Goal: Task Accomplishment & Management: Manage account settings

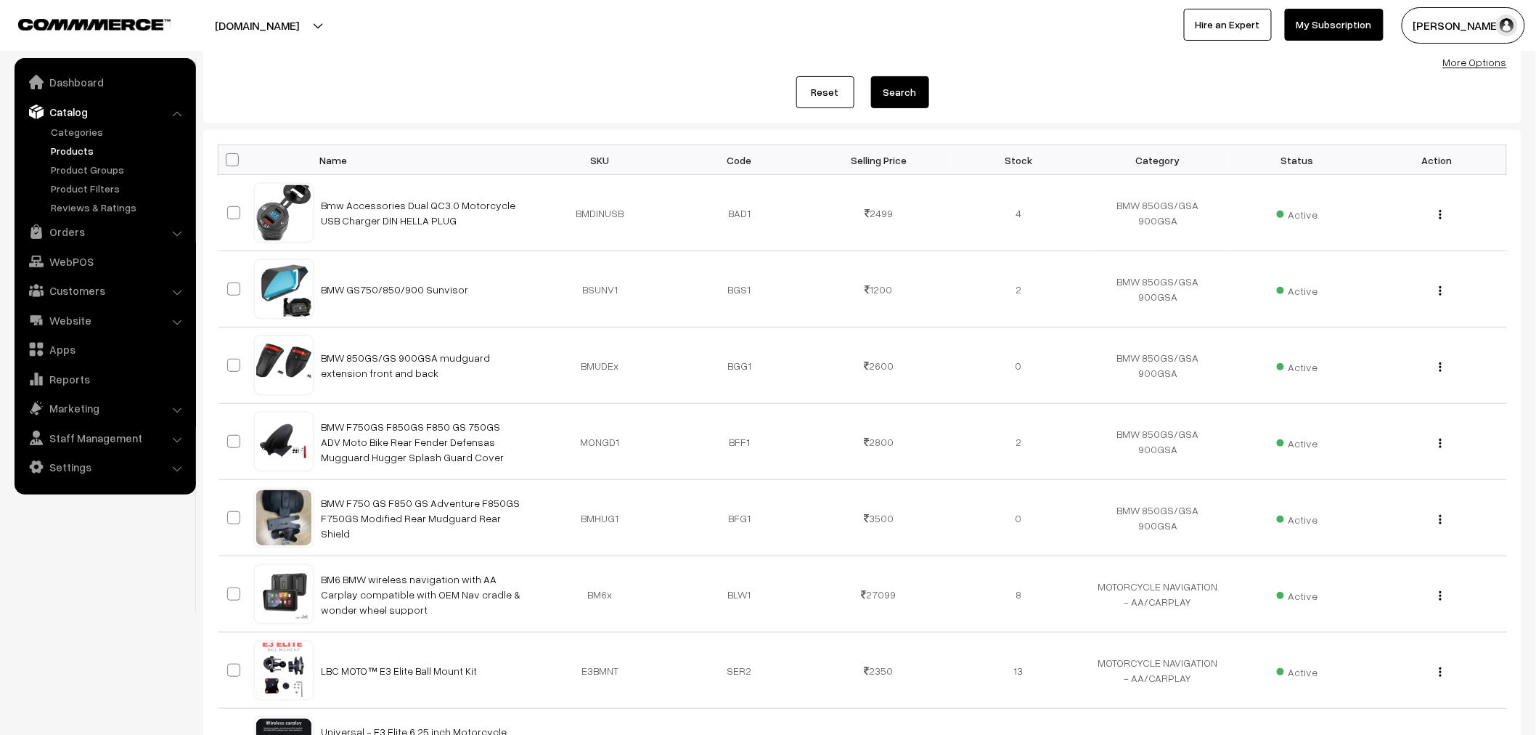
scroll to position [161, 0]
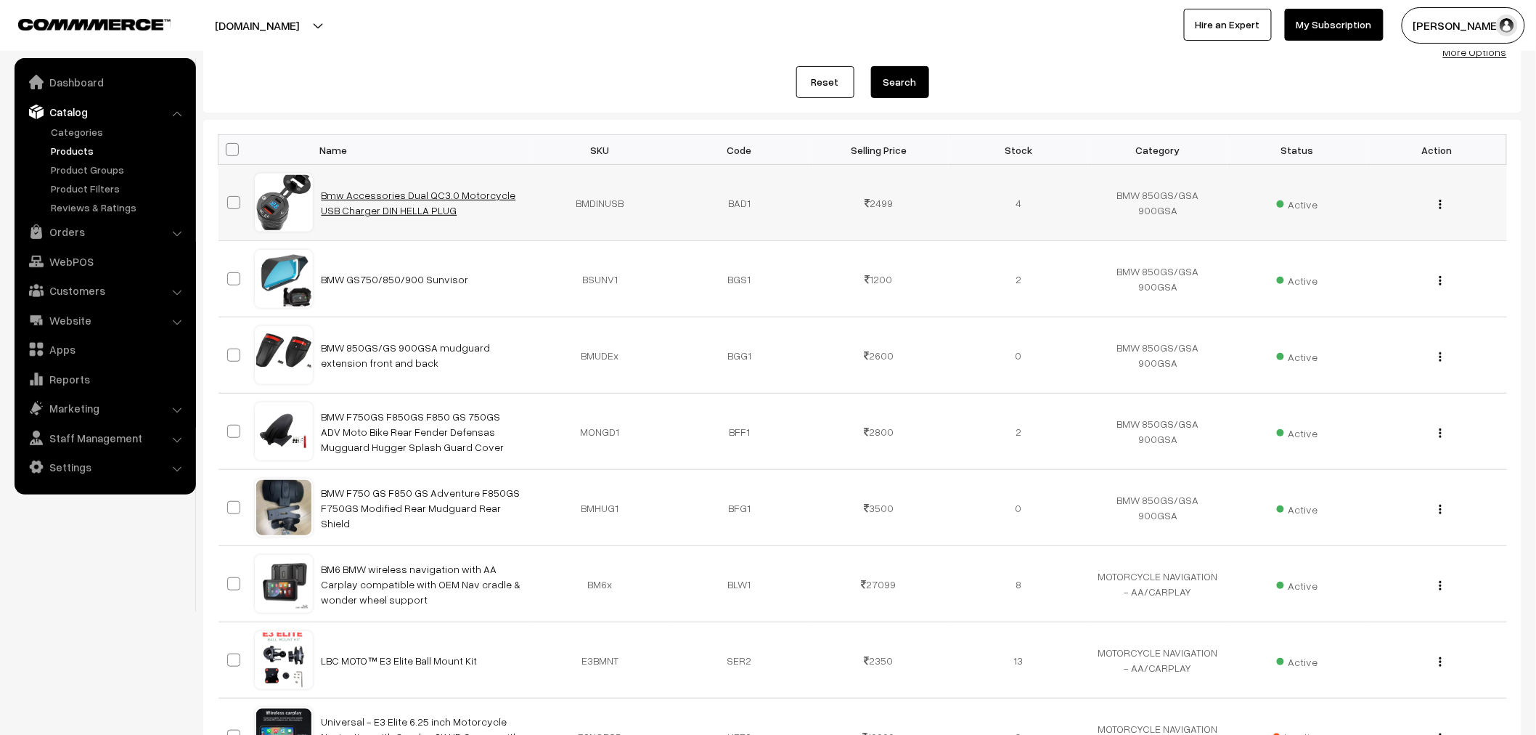
click at [417, 192] on link "Bmw Accessories Dual QC3.0 Motorcycle USB Charger DIN HELLA PLUG" at bounding box center [419, 203] width 195 height 28
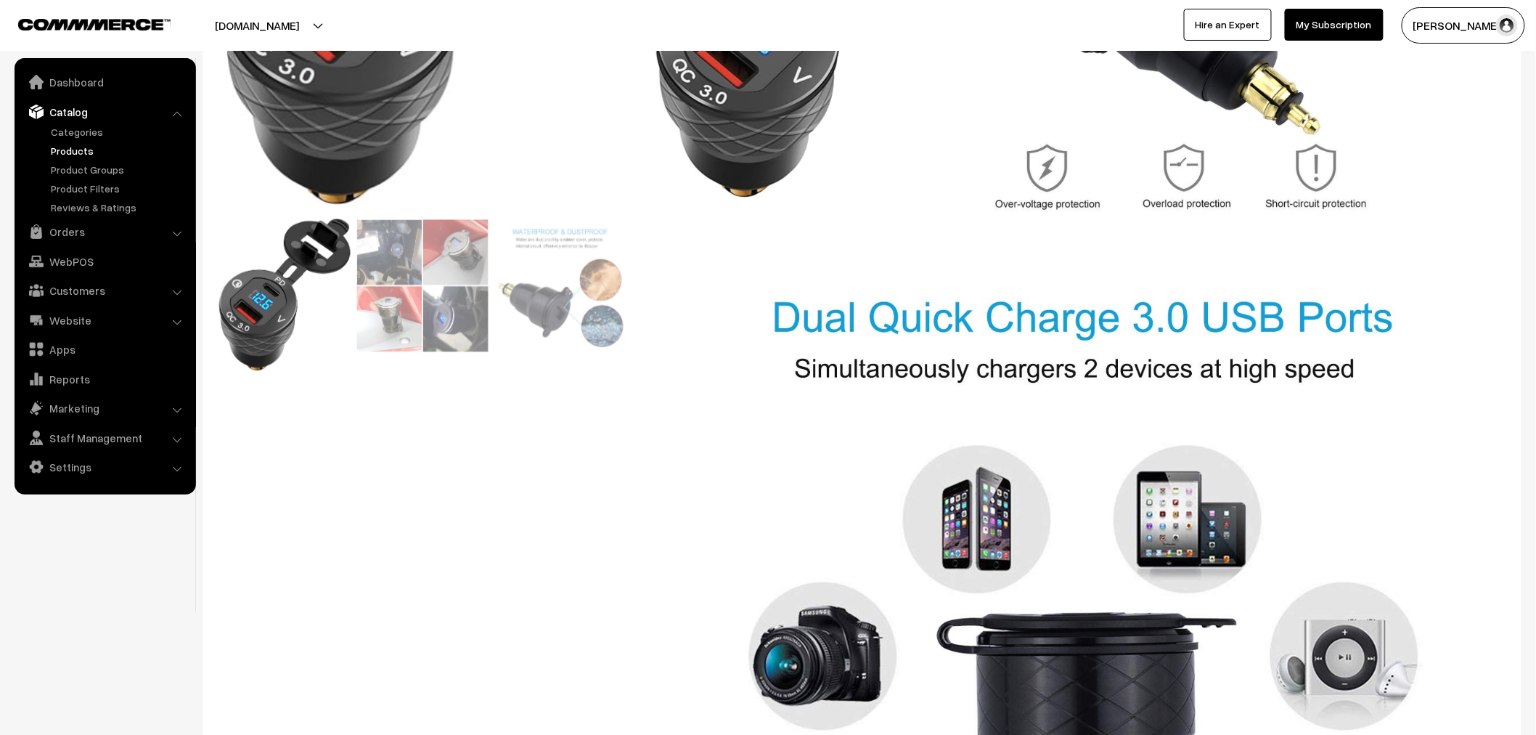
scroll to position [231, 0]
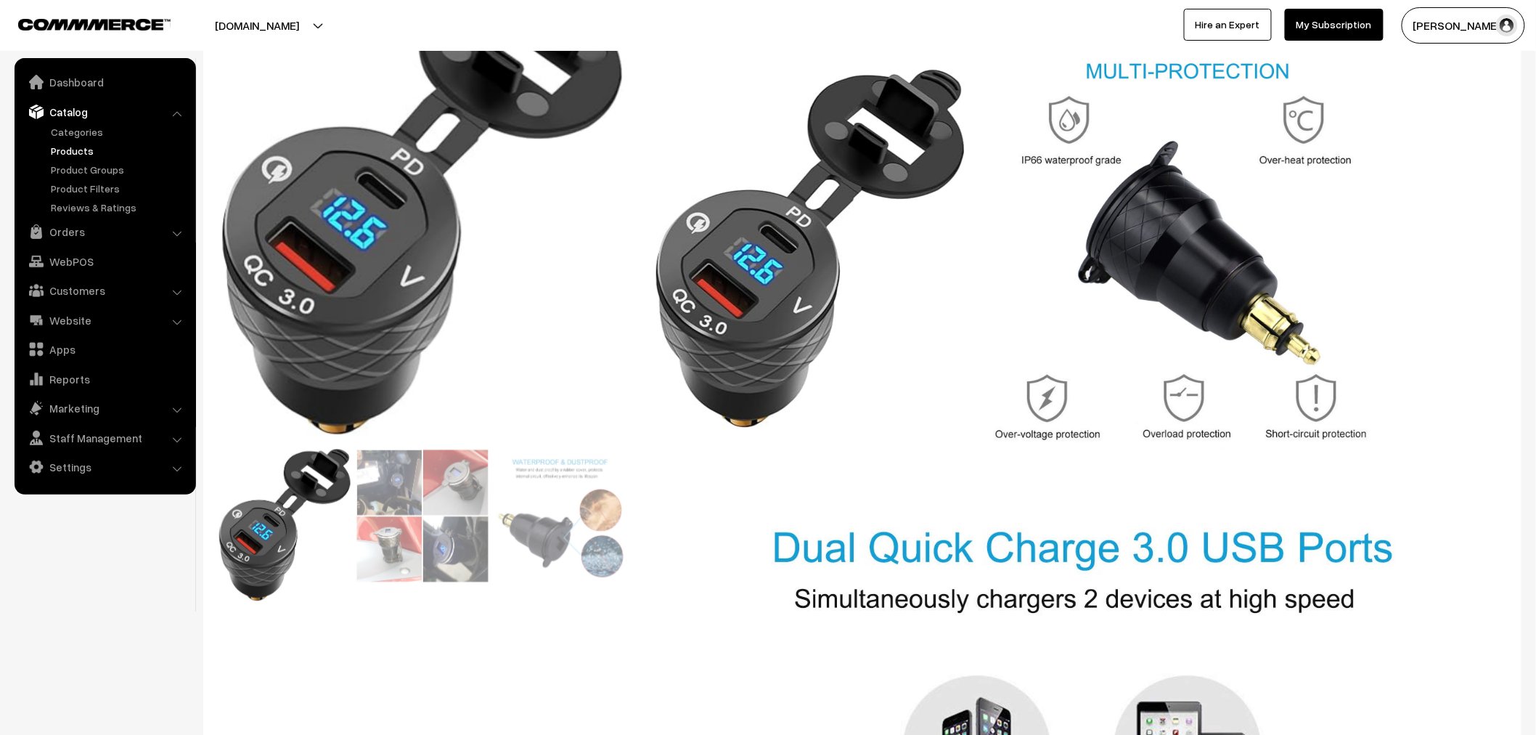
click at [84, 151] on link "Products" at bounding box center [119, 150] width 144 height 15
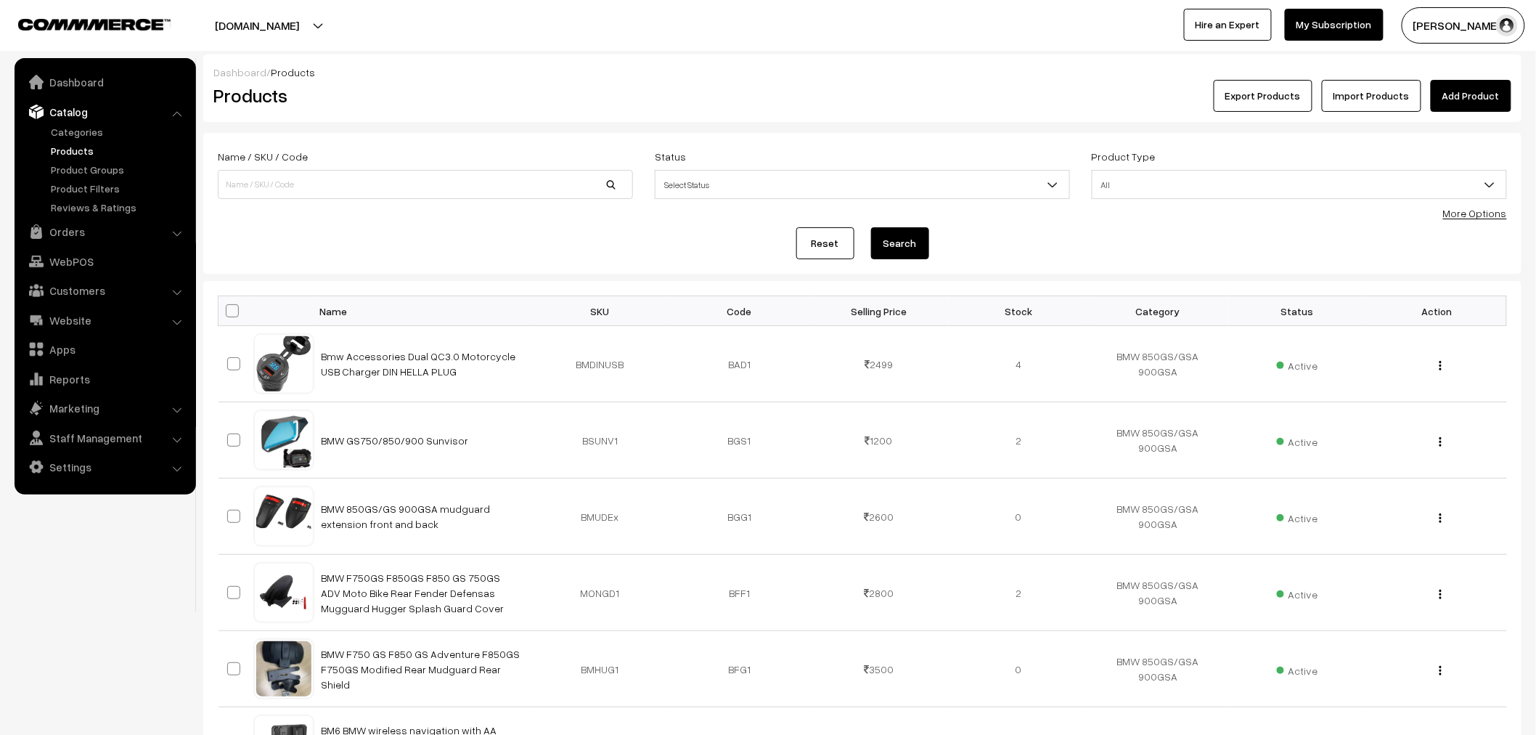
click at [1476, 99] on link "Add Product" at bounding box center [1471, 96] width 81 height 32
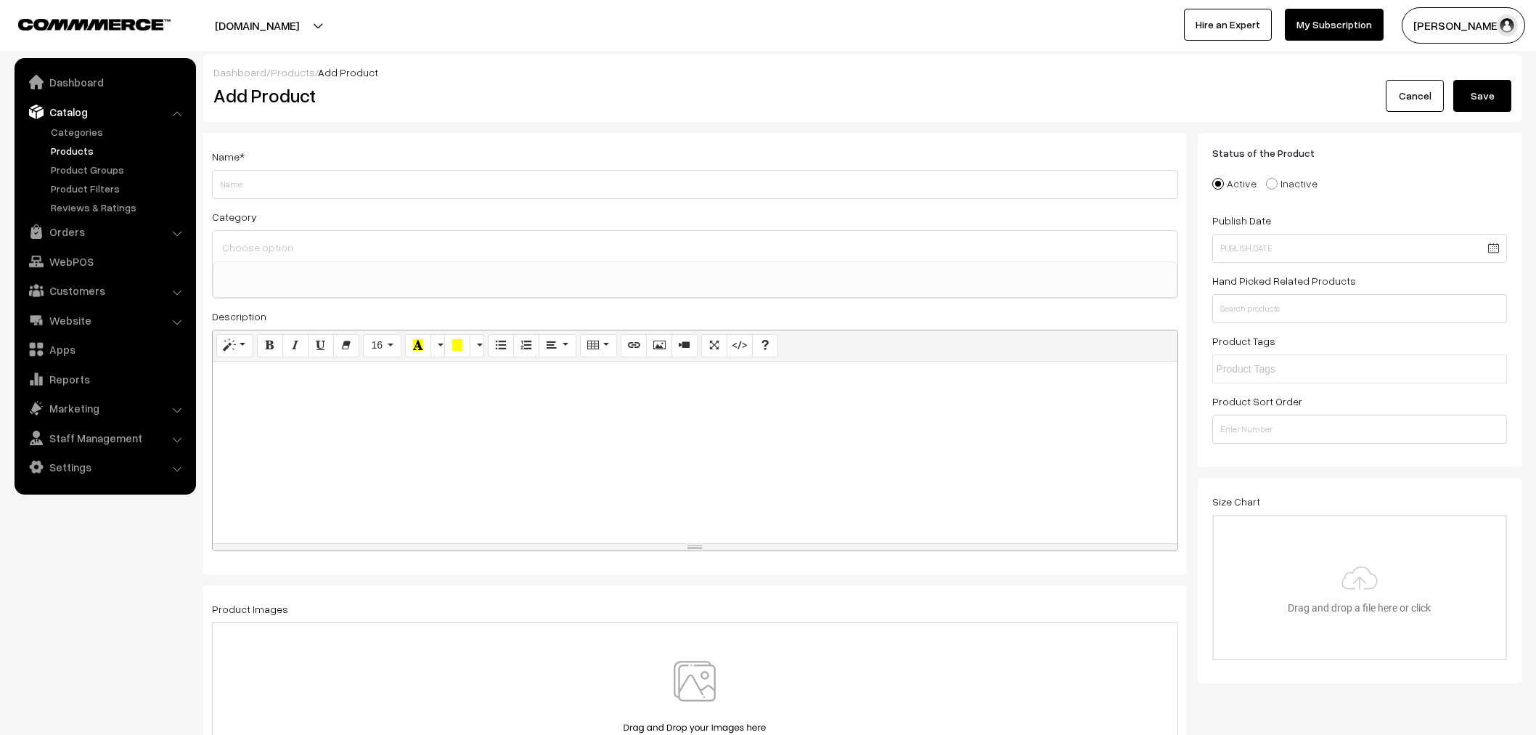
select select
type input "[PERSON_NAME]"
click at [73, 229] on link "Orders" at bounding box center [104, 231] width 173 height 26
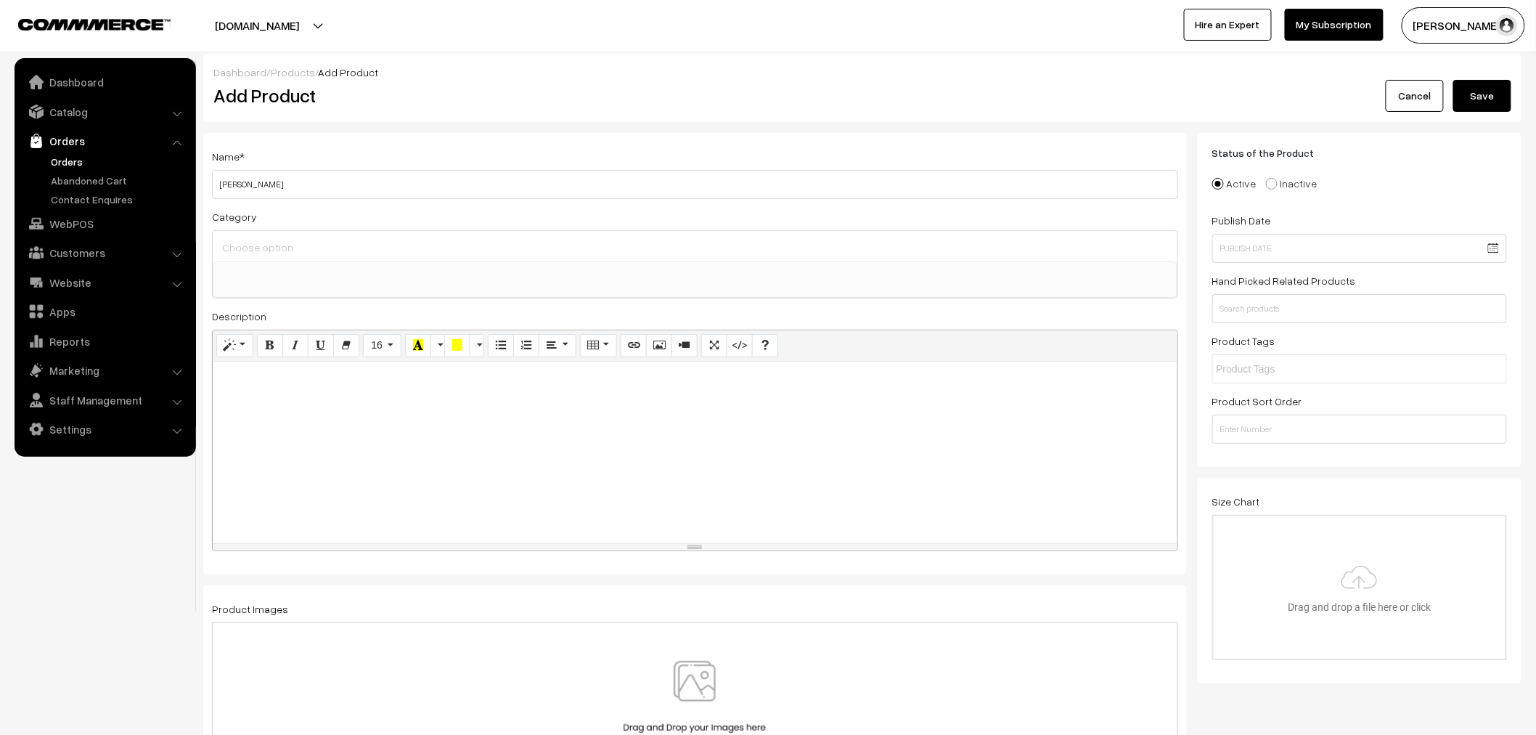
click at [76, 167] on link "Orders" at bounding box center [119, 161] width 144 height 15
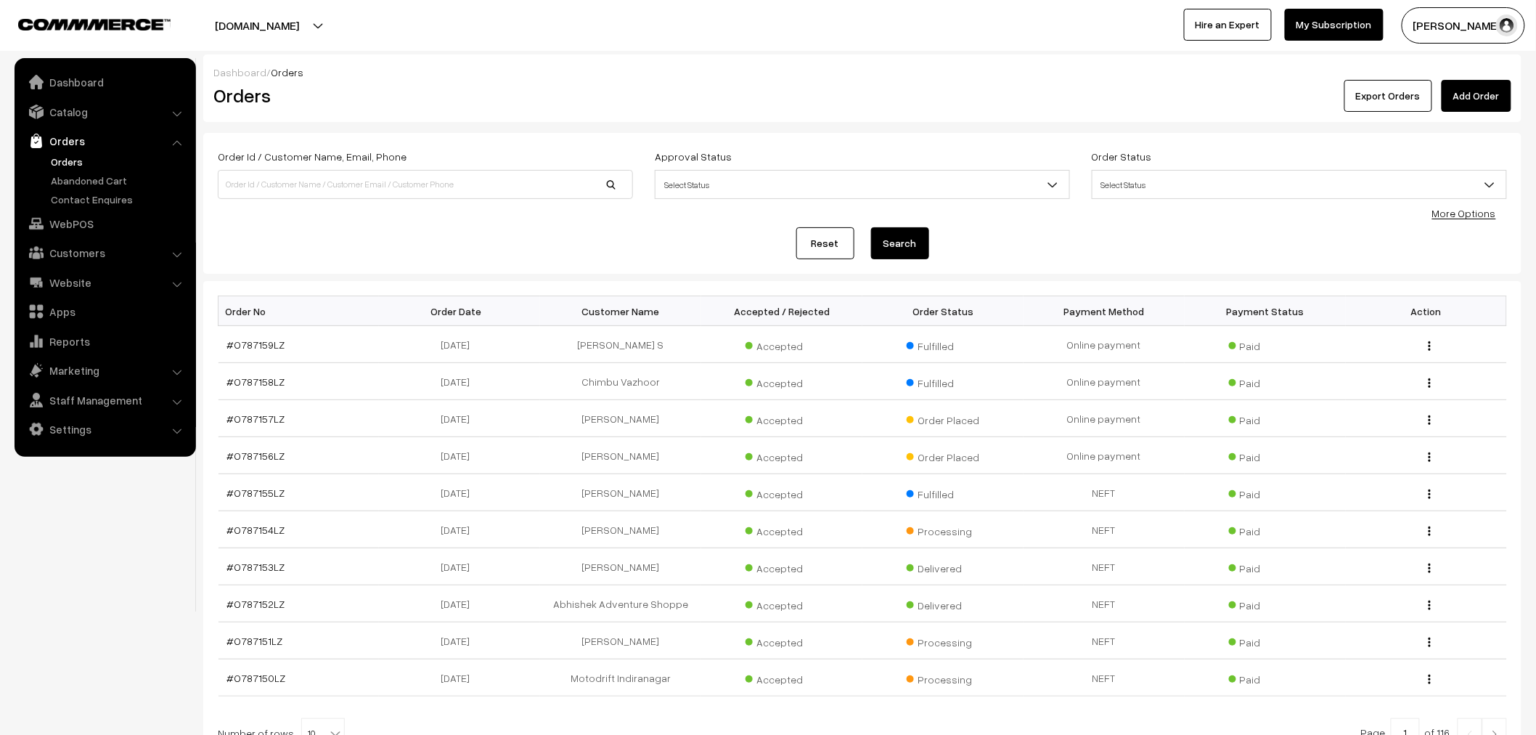
click at [1511, 96] on link "Add Order" at bounding box center [1476, 96] width 70 height 32
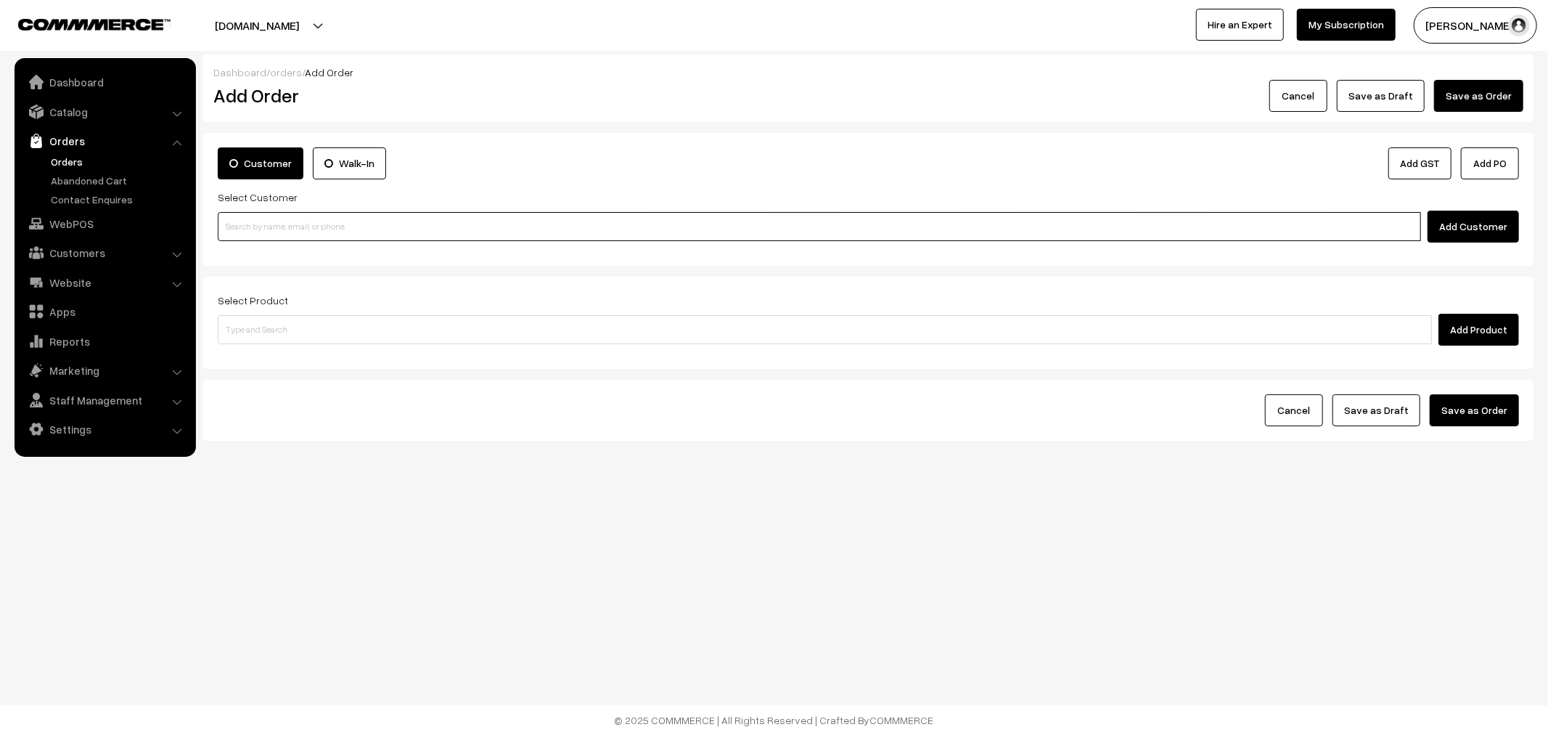
click at [250, 215] on input at bounding box center [819, 226] width 1203 height 29
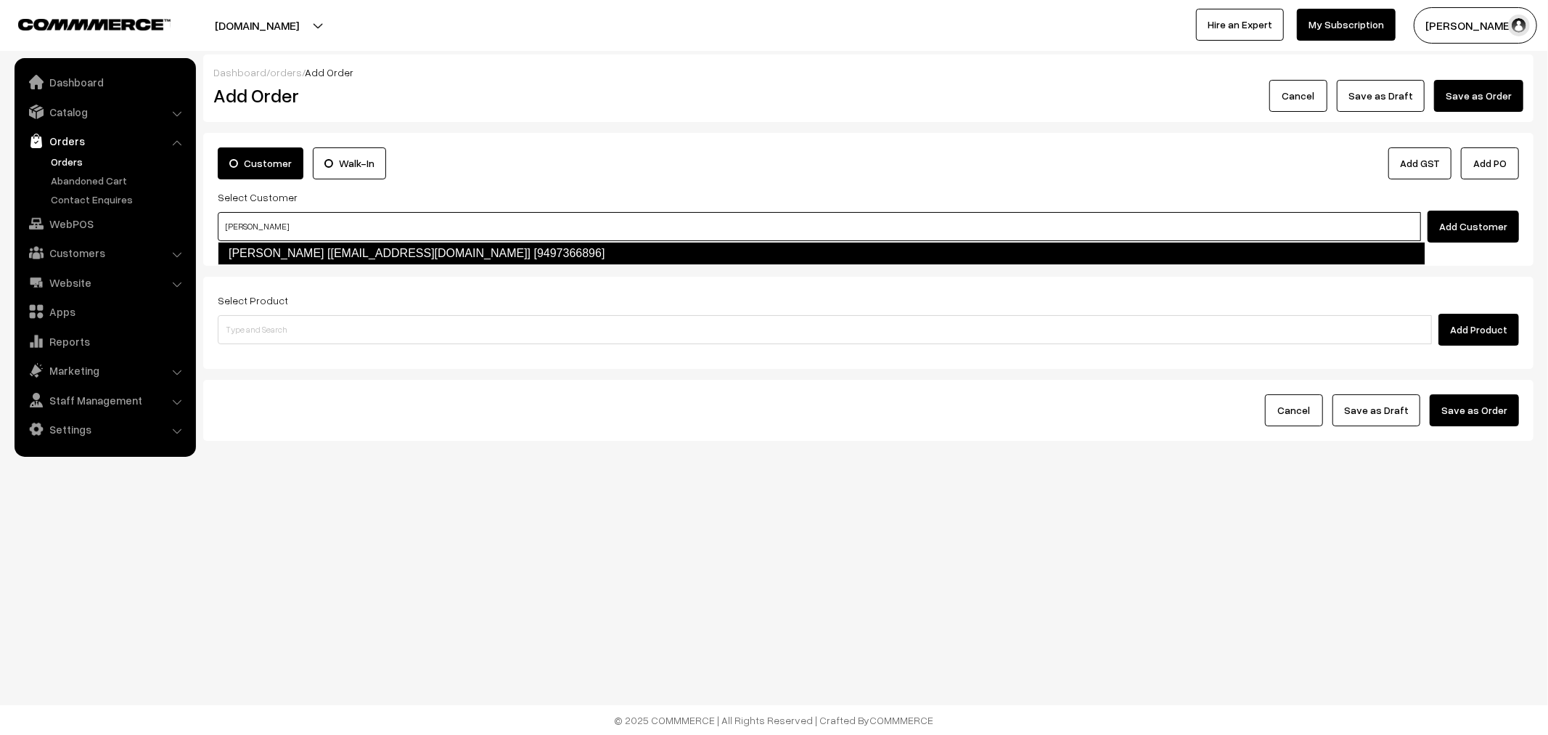
click at [308, 252] on link "Jacob Sunny [Jacobsunny3@gmail.com] [9497366896]" at bounding box center [822, 253] width 1208 height 23
type input "jacob"
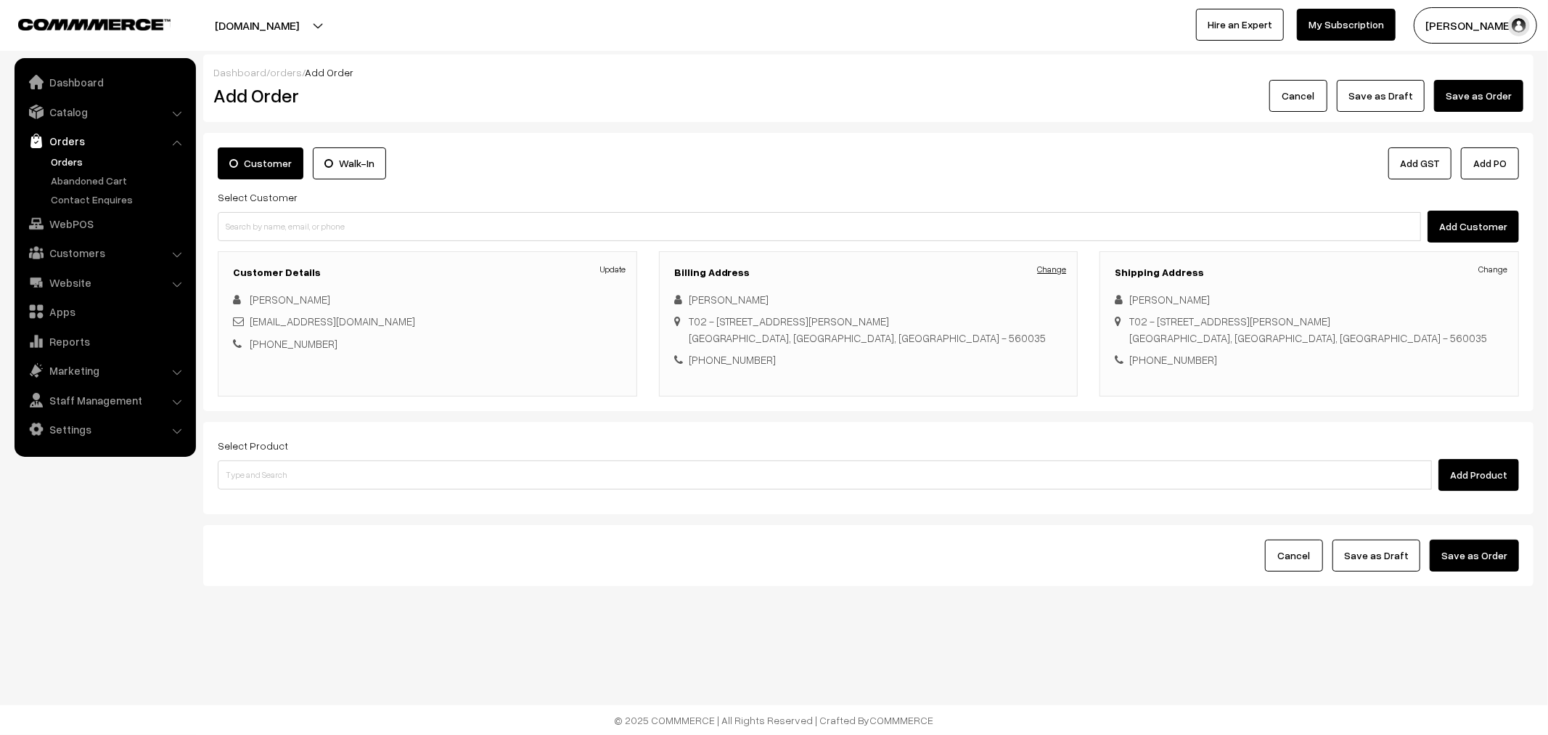
click at [1055, 273] on link "Change" at bounding box center [1051, 269] width 29 height 13
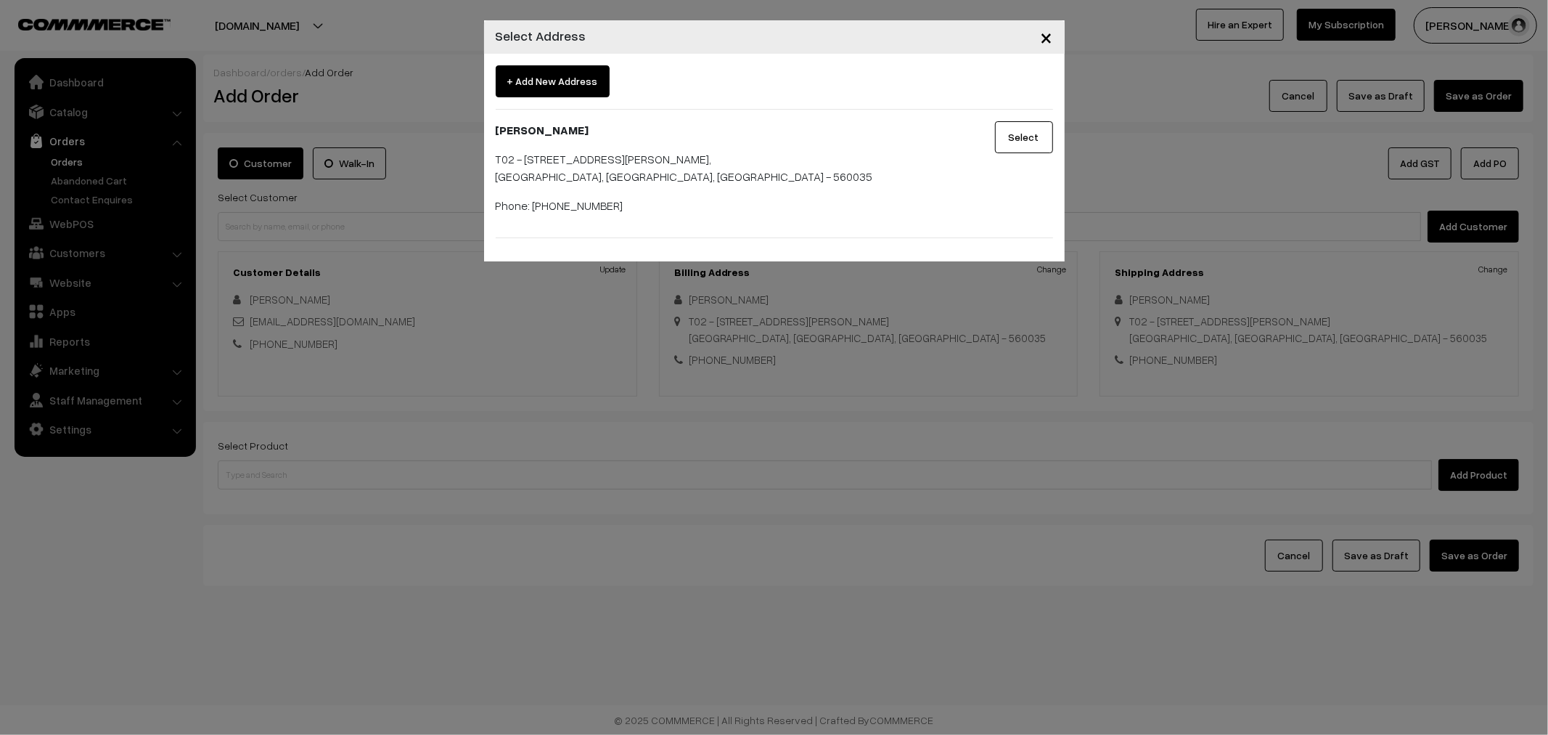
click at [1016, 132] on button "Select" at bounding box center [1024, 137] width 58 height 32
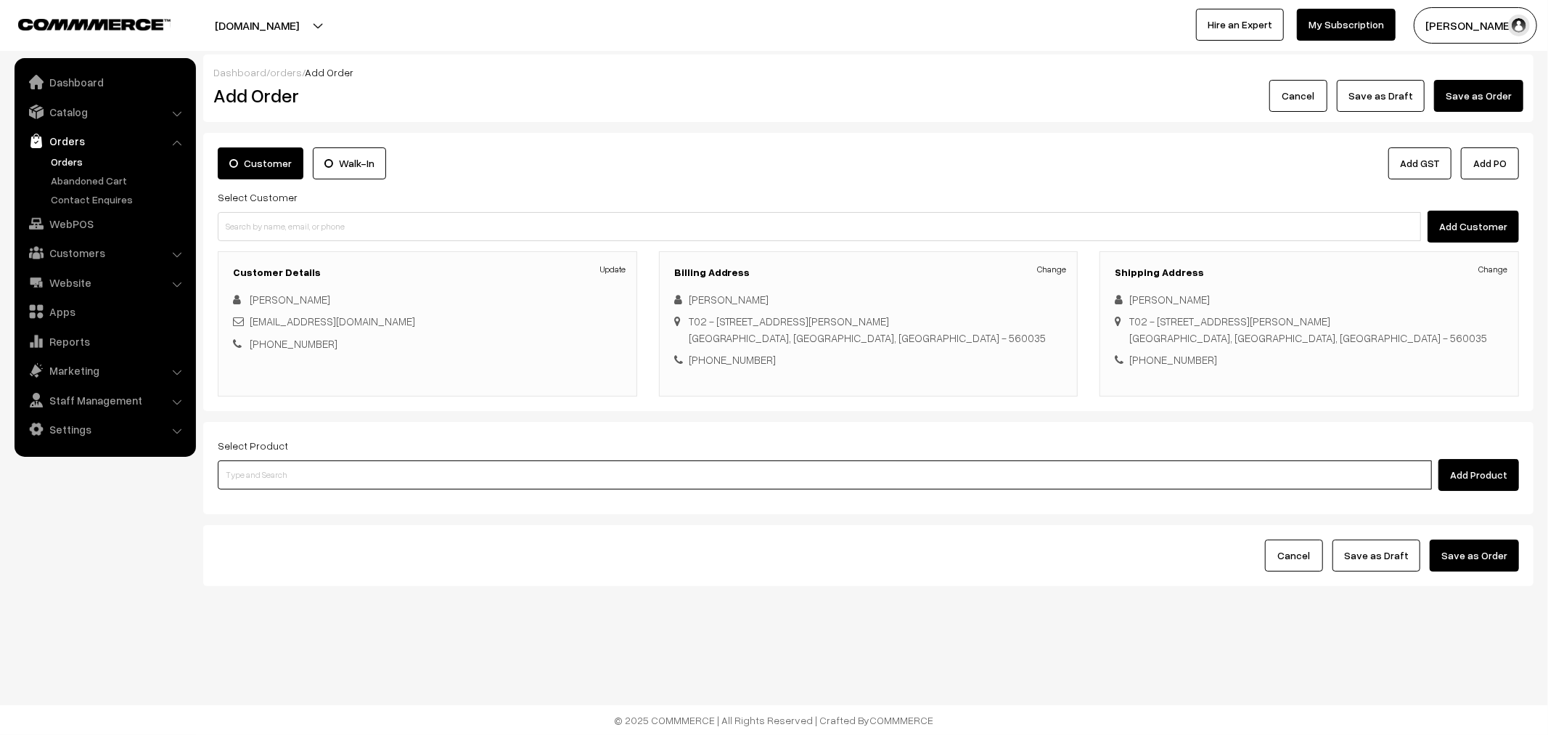
click at [452, 489] on input at bounding box center [825, 474] width 1214 height 29
paste input "Bmw Accessories Dual QC3.0 Motorcycle USB Charger DIN HELLA PLUG"
type input "Bmw Accessories Dual QC3.0 Motorcycle USB Charger DIN HELLA PLUG"
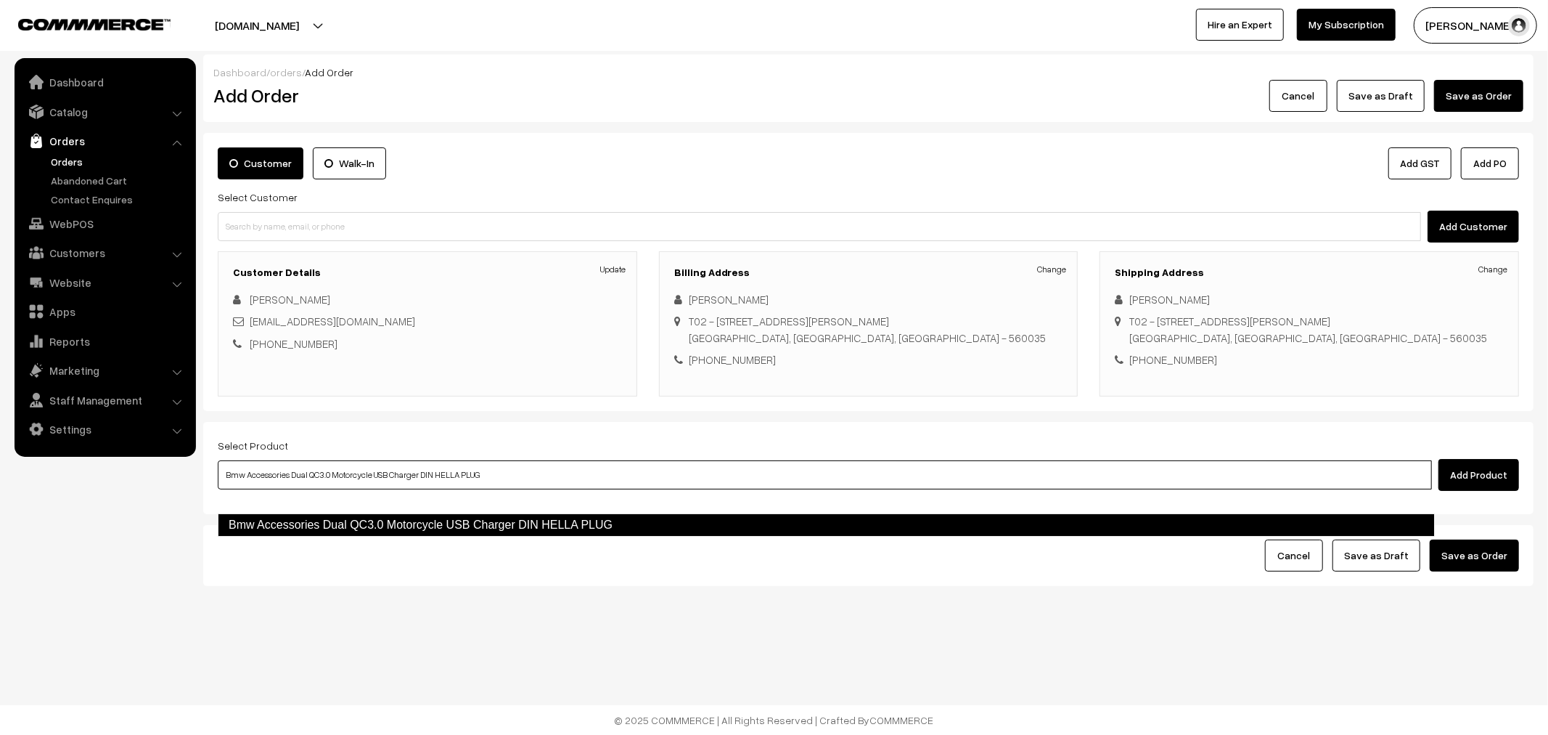
click at [431, 528] on link "Bmw Accessories Dual QC3.0 Motorcycle USB Charger DIN HELLA PLUG" at bounding box center [826, 524] width 1217 height 23
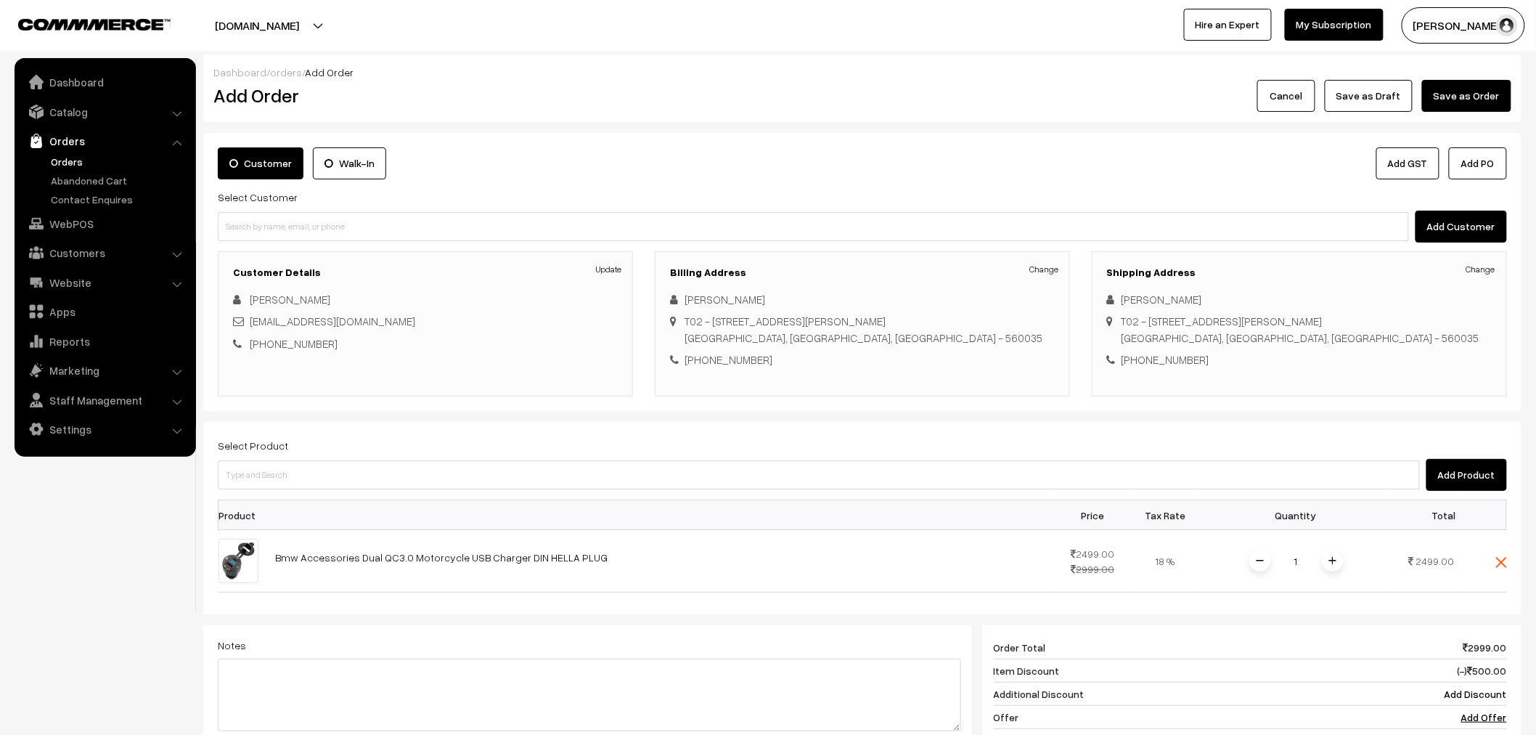
click at [356, 483] on div "Add Product" at bounding box center [862, 475] width 1289 height 32
click at [357, 489] on input at bounding box center [819, 474] width 1202 height 29
paste input "BMW F750GS F850GS F850 GS 750GS ADV Moto Bike Rear Fender Defensas Mugguard Hug…"
type input "BMW F750GS F850GS F850 GS 750GS ADV Moto Bike Rear Fender Defensas Mugguard Hug…"
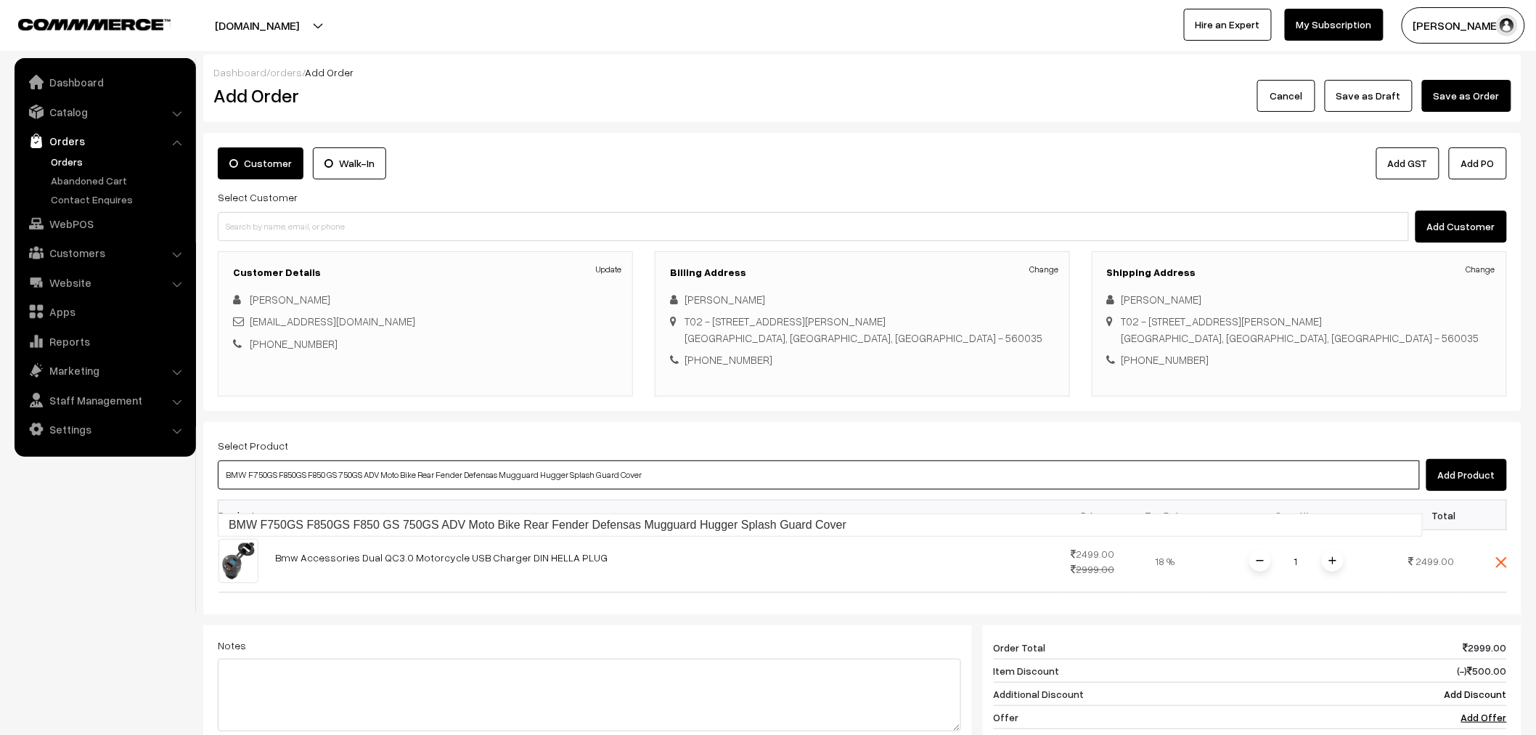
click at [367, 526] on link "BMW F750GS F850GS F850 GS 750GS ADV Moto Bike Rear Fender Defensas Mugguard Hug…" at bounding box center [819, 525] width 1203 height 22
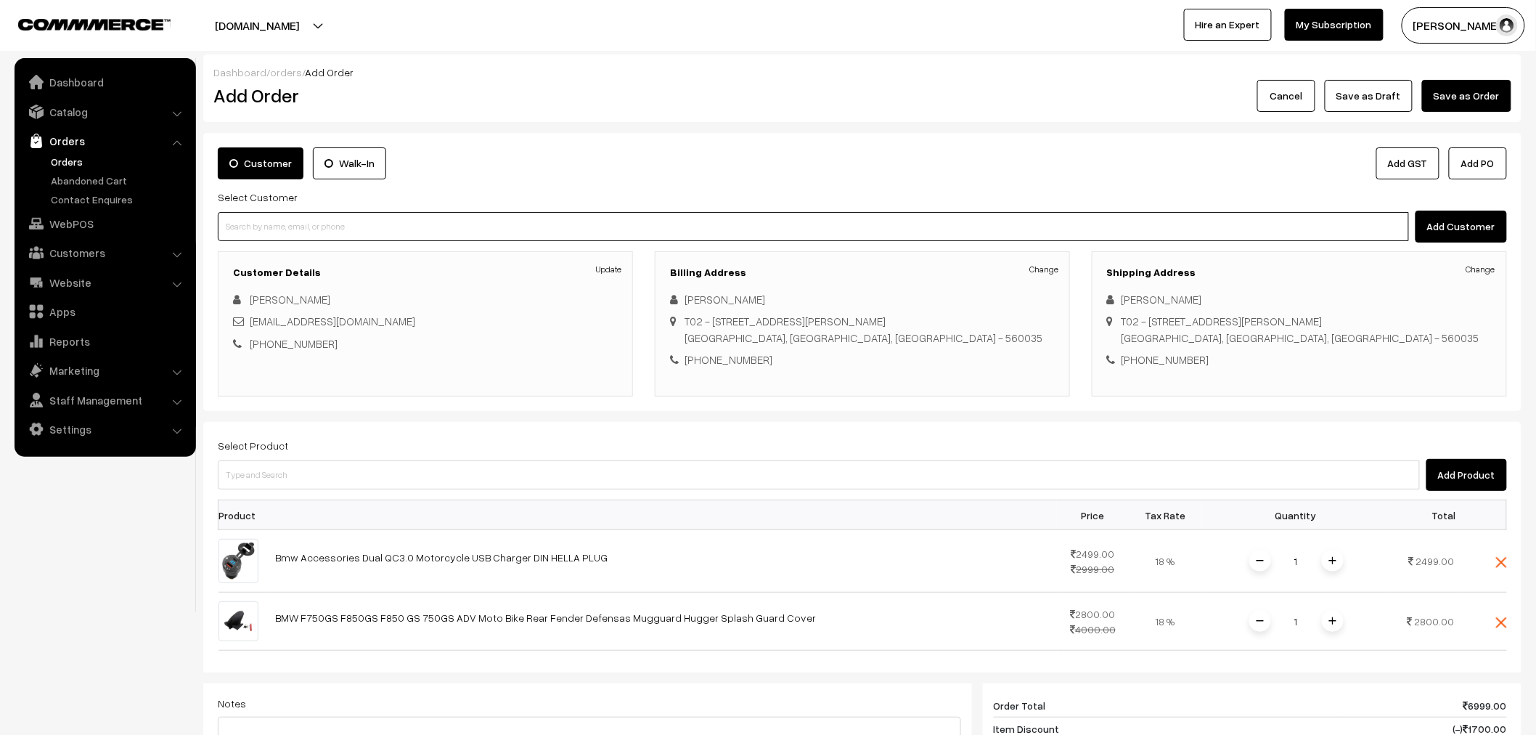
click at [354, 220] on input at bounding box center [813, 226] width 1191 height 29
paste input "BMW GS750/850/900 Sunvisor"
click at [352, 235] on input "BMW GS750/850/900 Sunvisor" at bounding box center [813, 226] width 1191 height 29
type input "BMW GS750/850/900 Sunvi"
drag, startPoint x: 327, startPoint y: 224, endPoint x: 90, endPoint y: 223, distance: 237.3
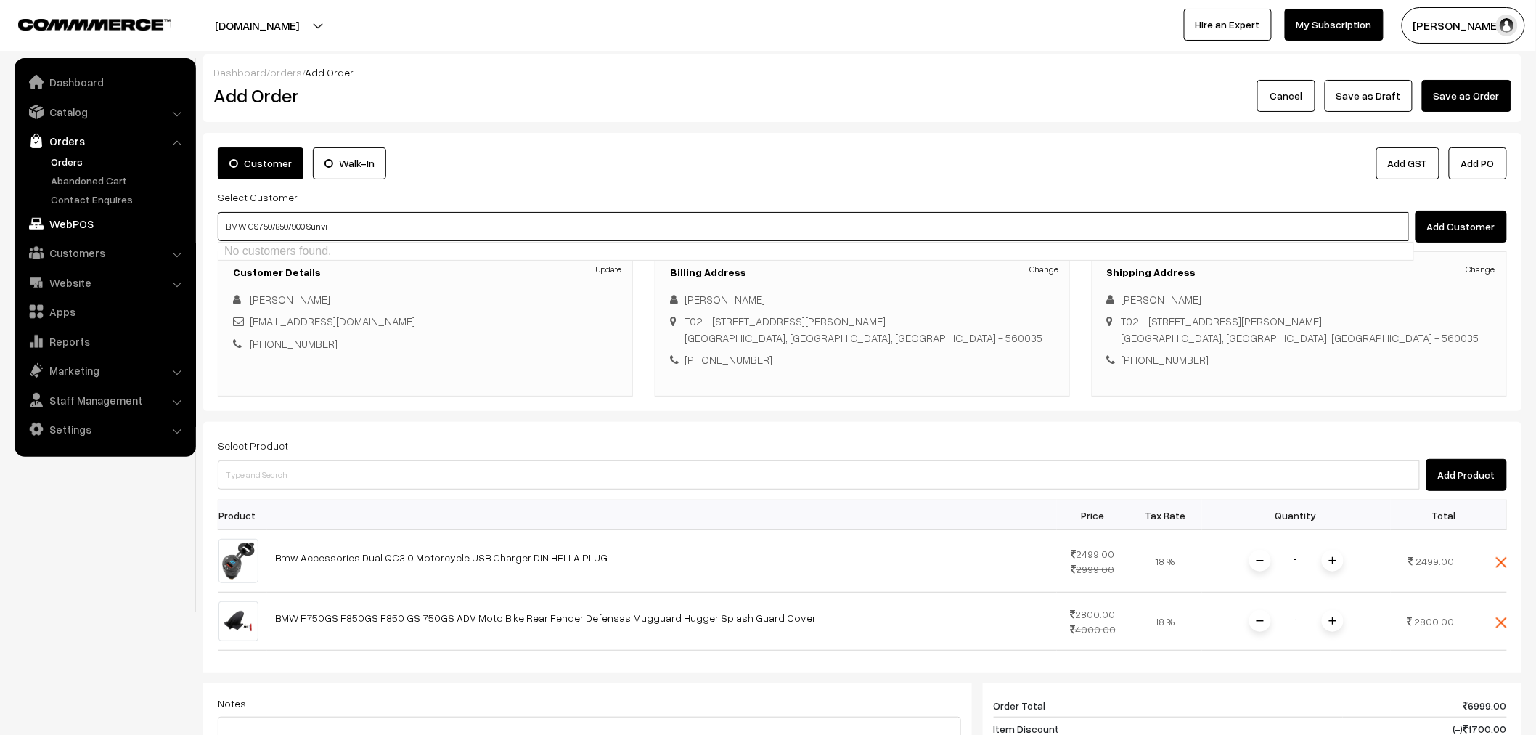
click at [90, 223] on body "Thank you for showing interest. Our team will call you shortly. Close lbcmoto.c…" at bounding box center [768, 557] width 1536 height 1114
click at [400, 489] on input at bounding box center [819, 474] width 1202 height 29
paste input "BMW GS750/850/900 Sunvisor"
type input "BMW GS750/850/900 Sunvisor"
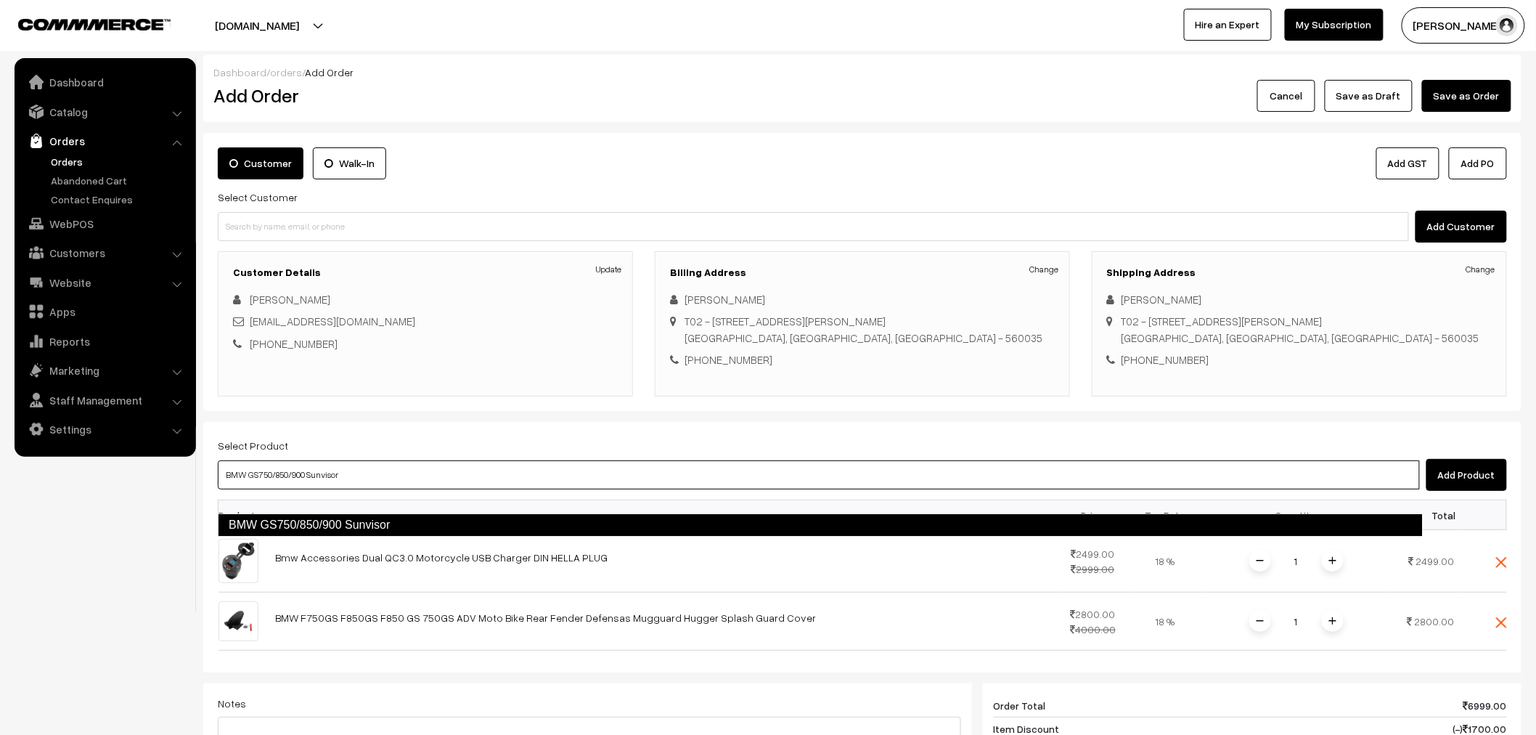
click at [372, 525] on link "BMW GS750/850/900 Sunvisor" at bounding box center [820, 524] width 1205 height 23
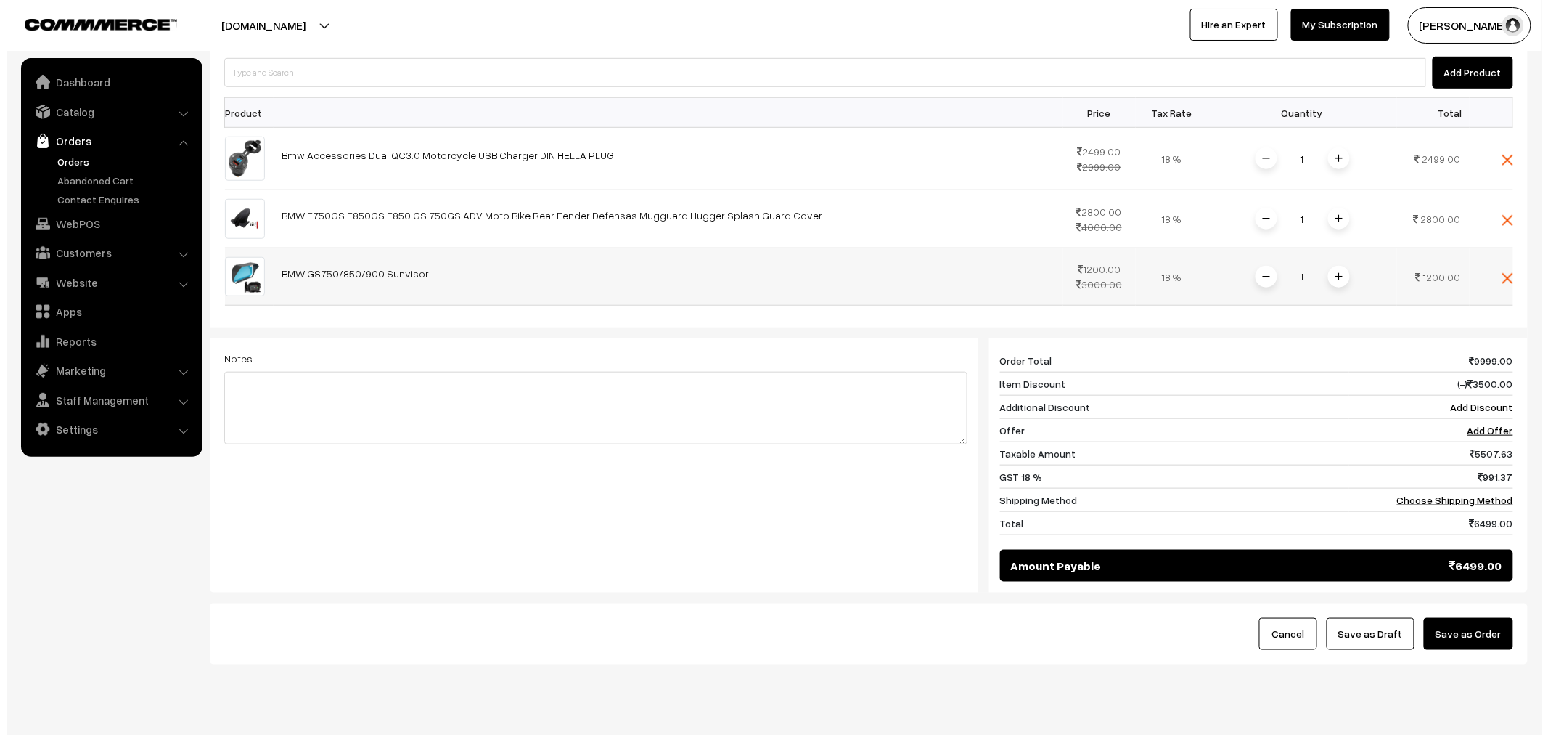
scroll to position [403, 0]
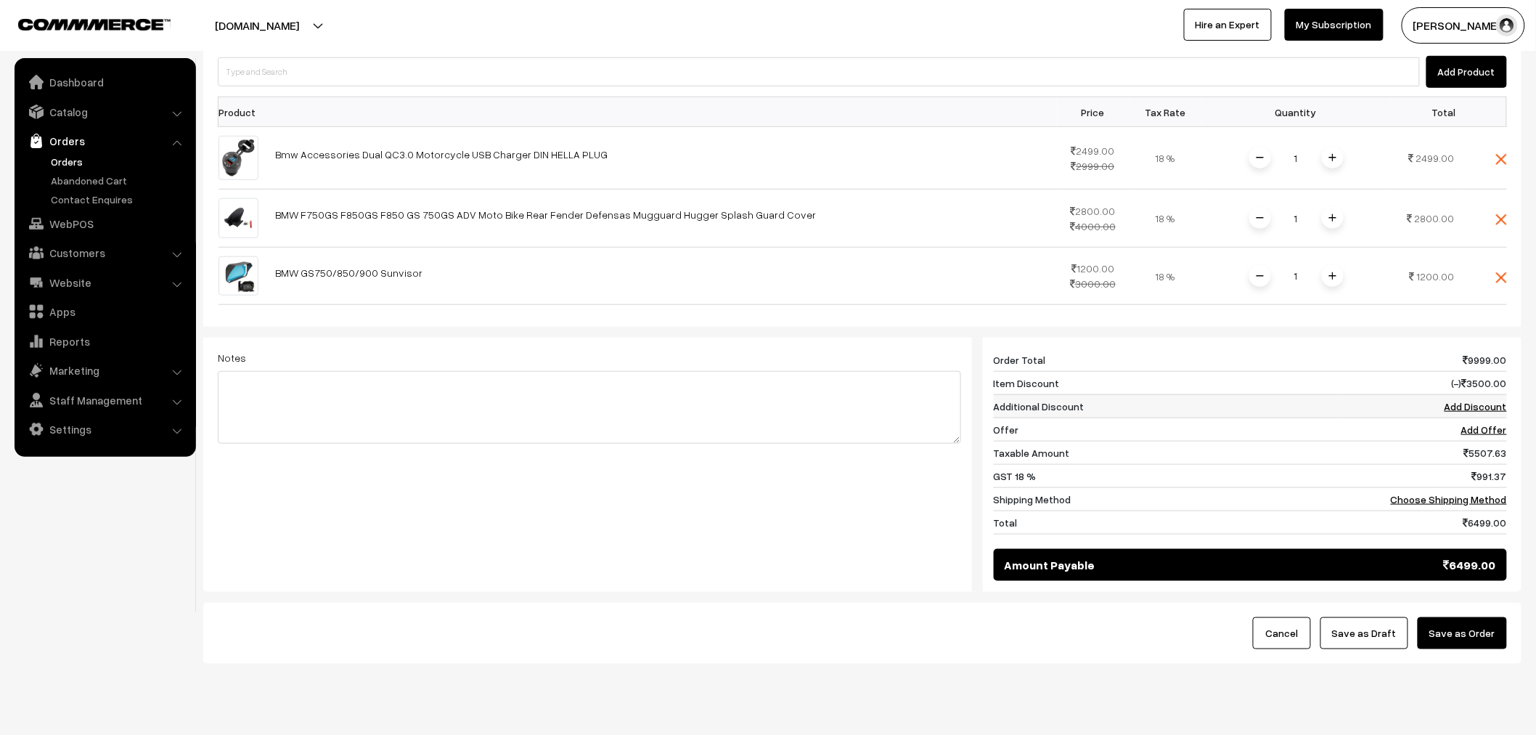
click at [1496, 412] on link "Add Discount" at bounding box center [1475, 406] width 62 height 12
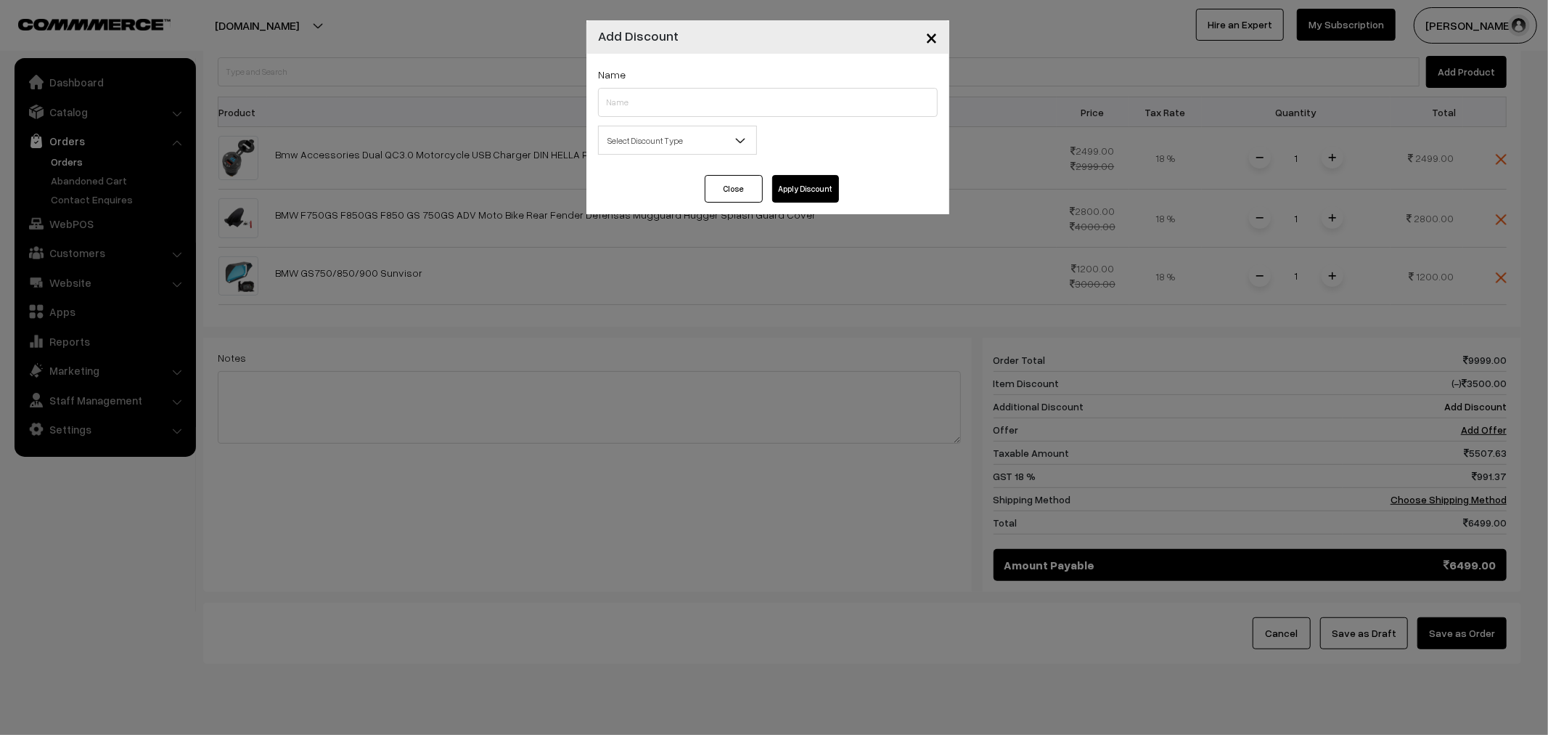
click at [636, 81] on div "Name" at bounding box center [768, 91] width 340 height 52
click at [636, 93] on input "text" at bounding box center [768, 102] width 340 height 29
type input "FNF"
click at [710, 129] on span "Select Discount Type" at bounding box center [678, 140] width 158 height 25
select select "percentage"
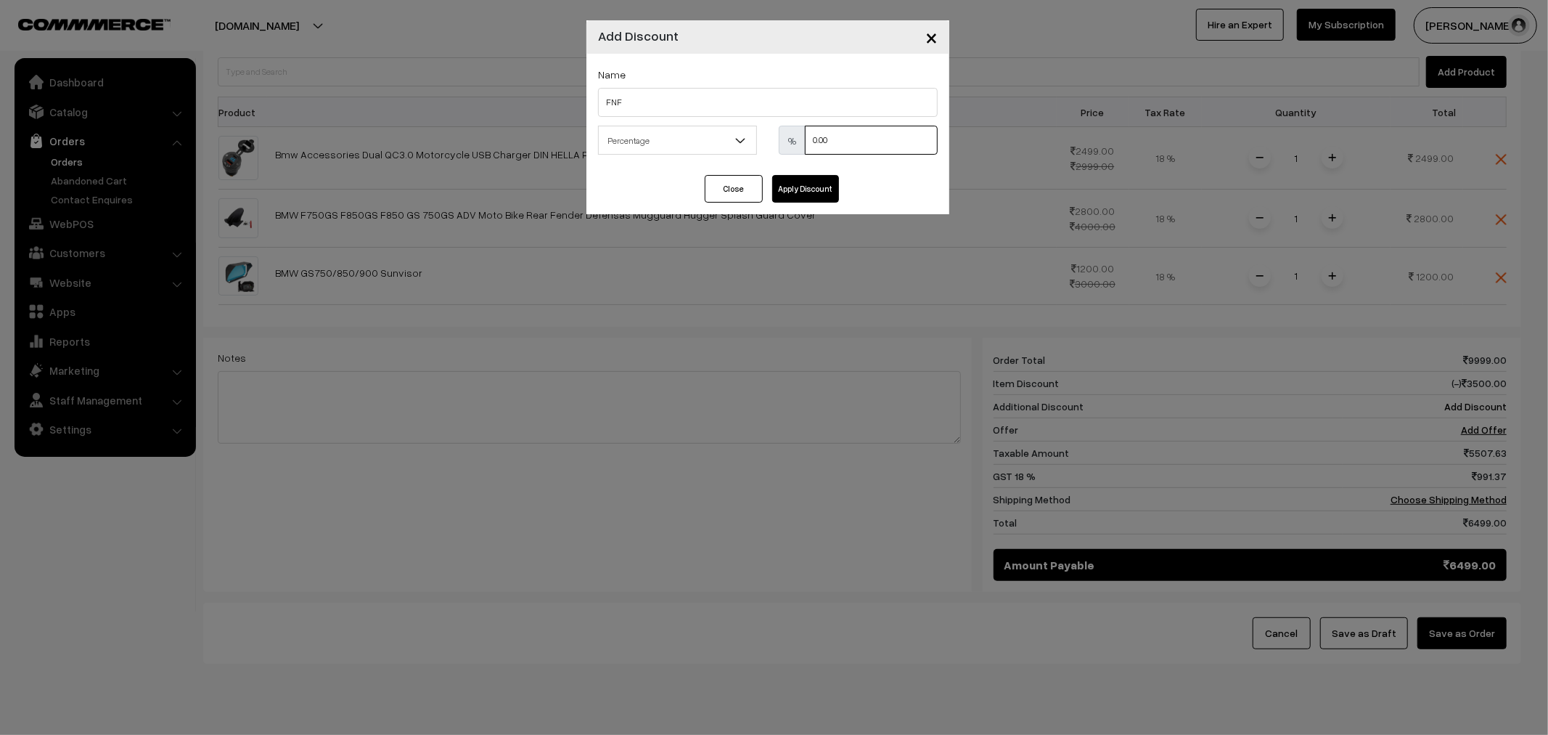
drag, startPoint x: 895, startPoint y: 141, endPoint x: 702, endPoint y: 150, distance: 193.3
click at [702, 150] on div "Select Discount Type Flat Percentage Percentage 0.00 % 0.00" at bounding box center [767, 145] width 361 height 38
type input "10"
click at [793, 191] on button "Apply Discount" at bounding box center [805, 189] width 67 height 28
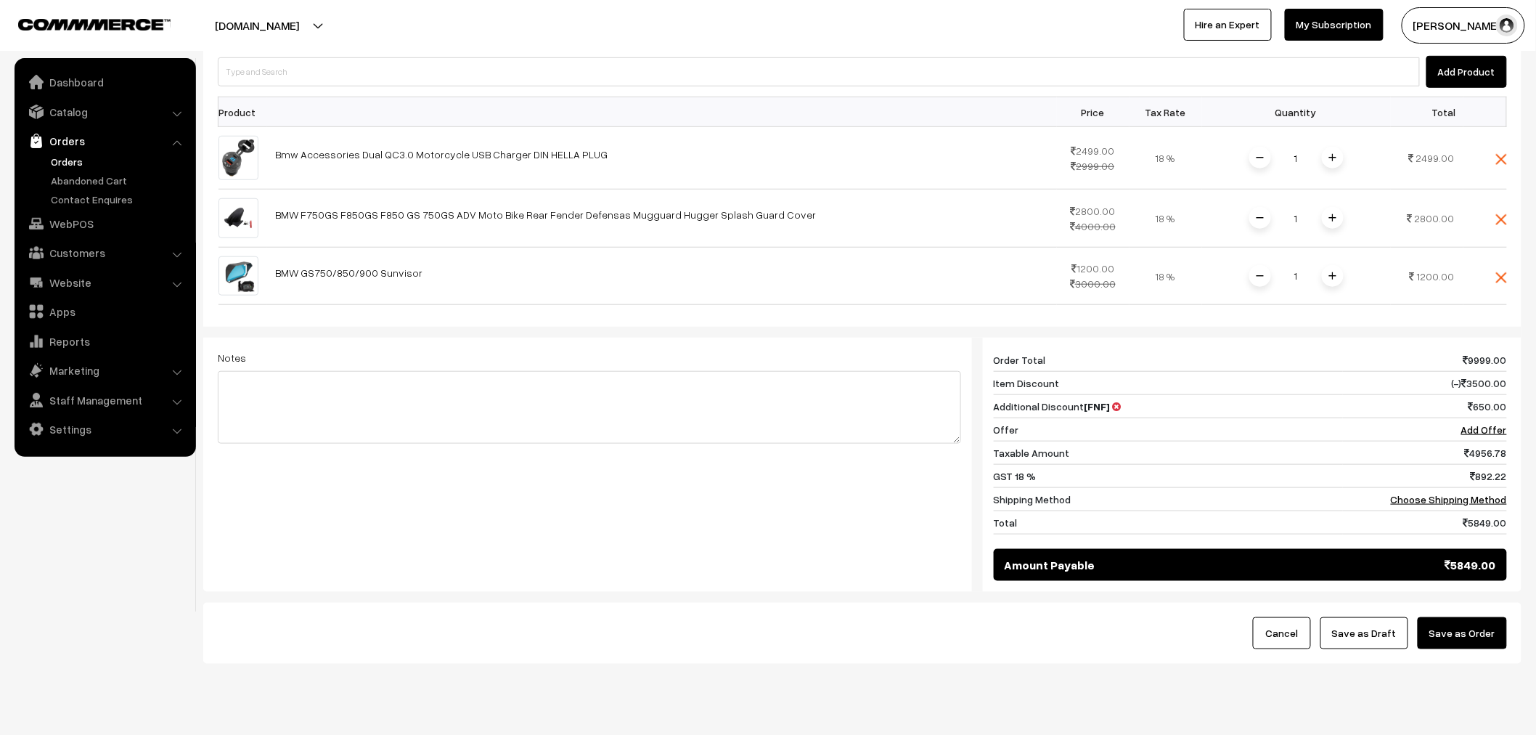
click at [1455, 646] on button "Save as Order" at bounding box center [1462, 633] width 89 height 32
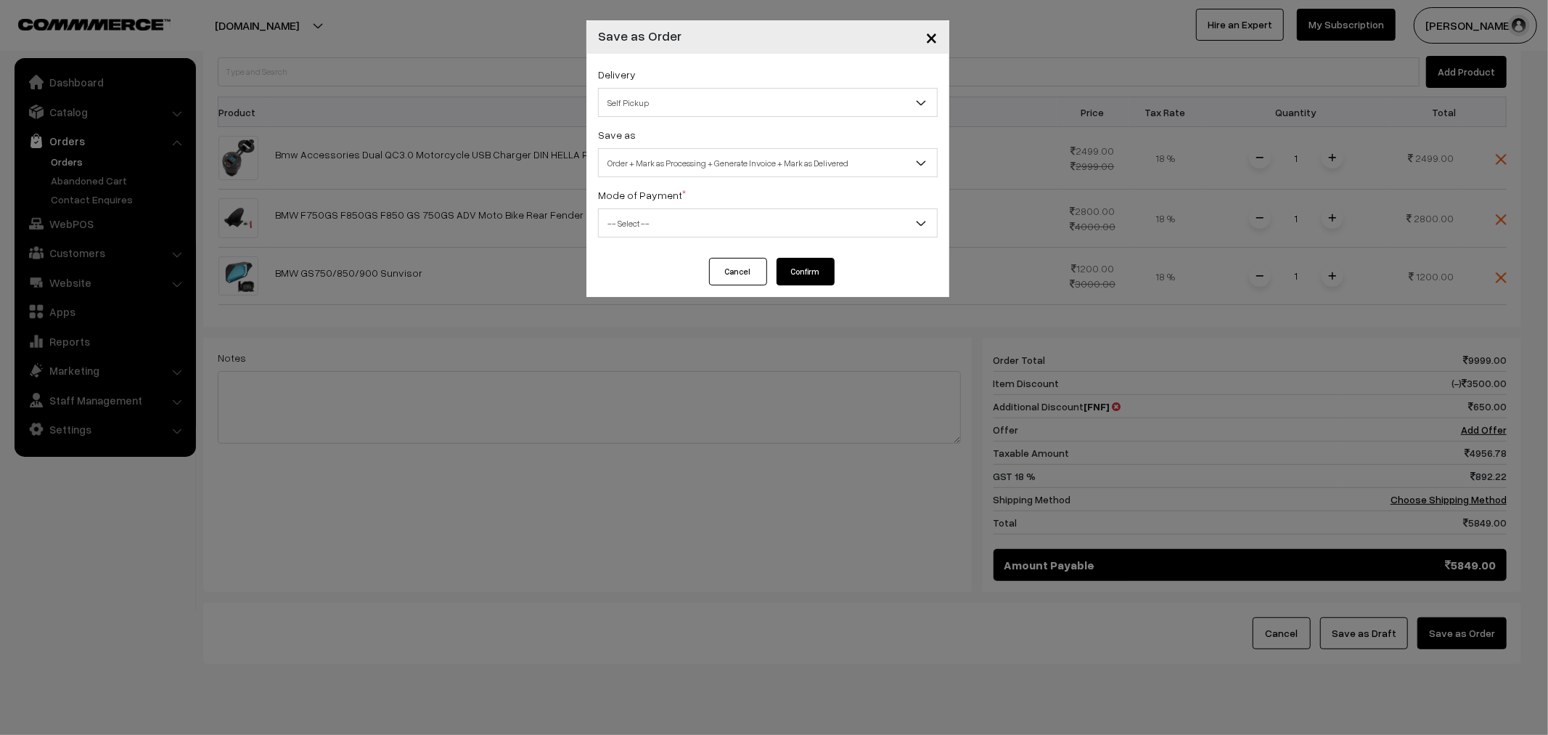
click at [664, 110] on span "Self Pickup" at bounding box center [768, 102] width 338 height 25
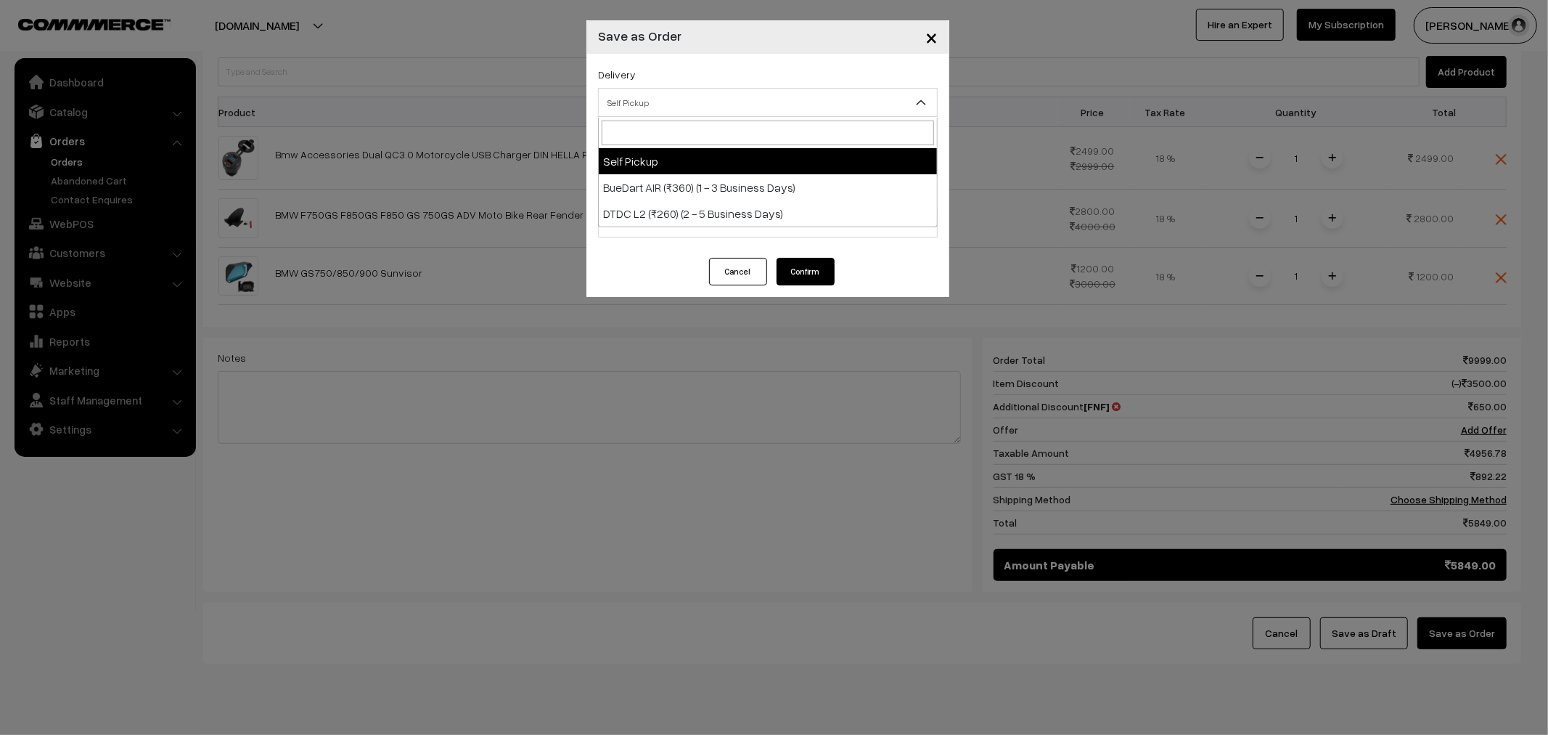
click at [691, 80] on div "Delivery Self Pickup BueDart AIR (₹360) (1 - 3 Business Days) DTDC L2 (₹260) (2…" at bounding box center [768, 91] width 340 height 52
click at [777, 107] on span "Self Pickup" at bounding box center [768, 102] width 338 height 25
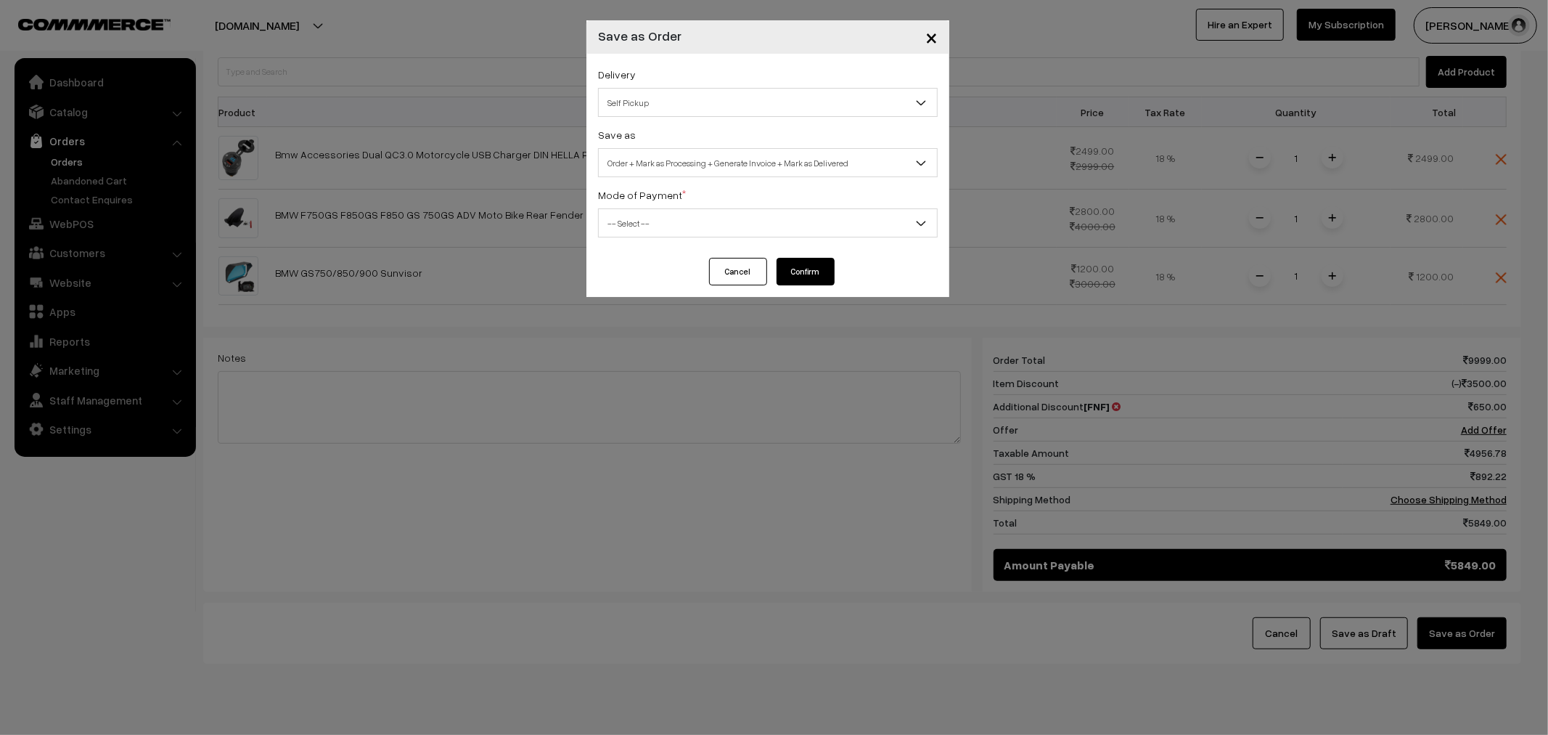
click at [775, 160] on span "Order + Mark as Processing + Generate Invoice + Mark as Delivered" at bounding box center [768, 162] width 338 height 25
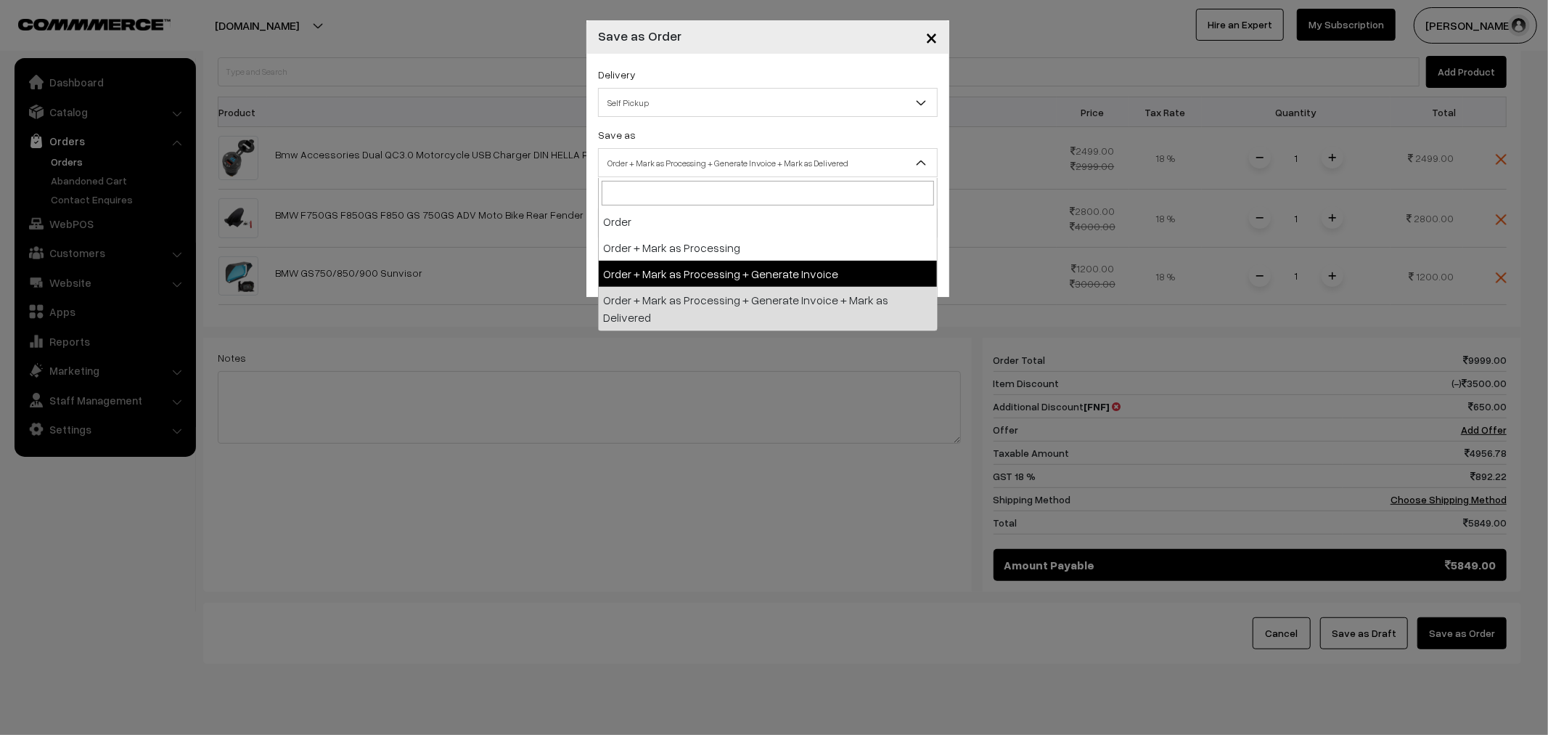
select select "3"
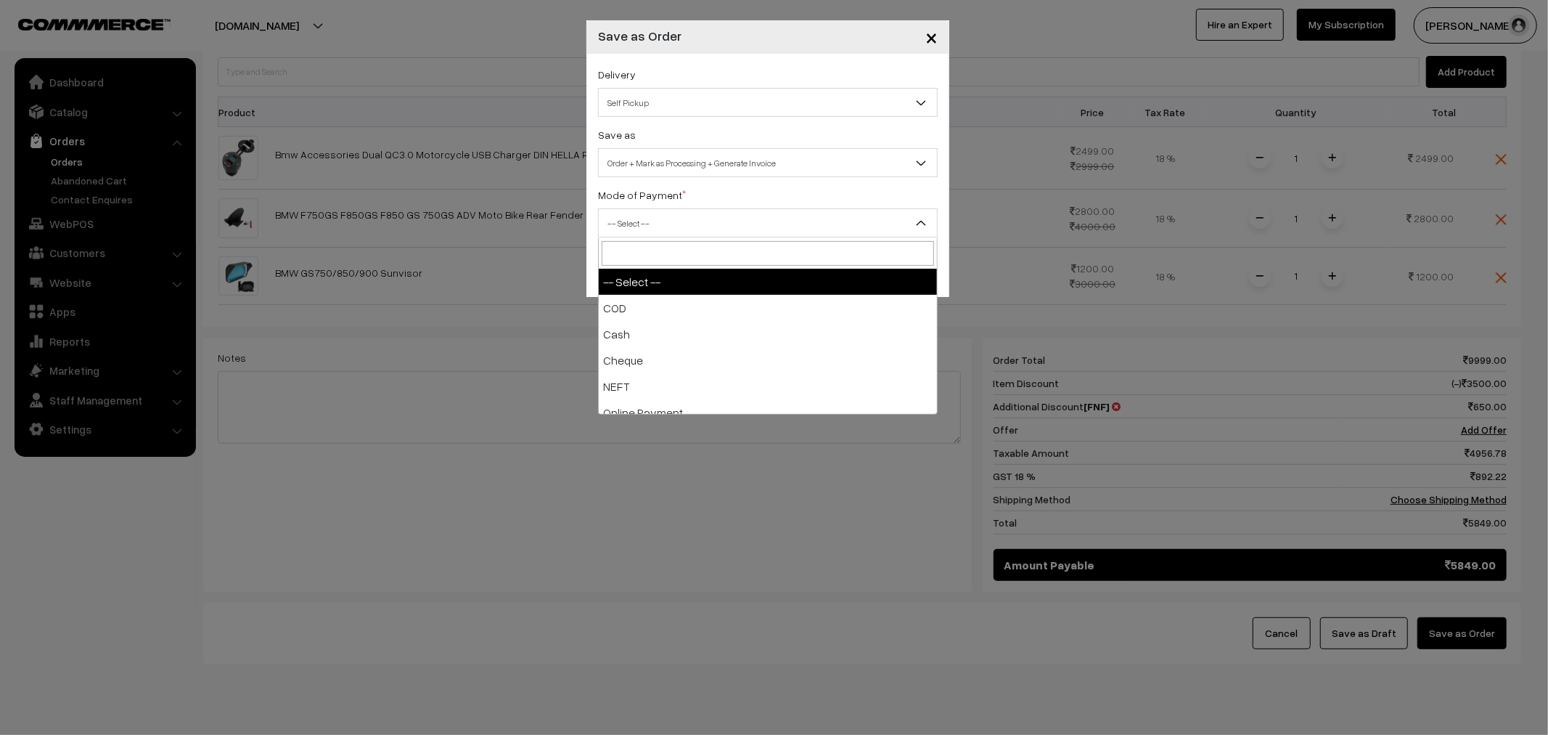
click at [697, 225] on span "-- Select --" at bounding box center [768, 222] width 338 height 25
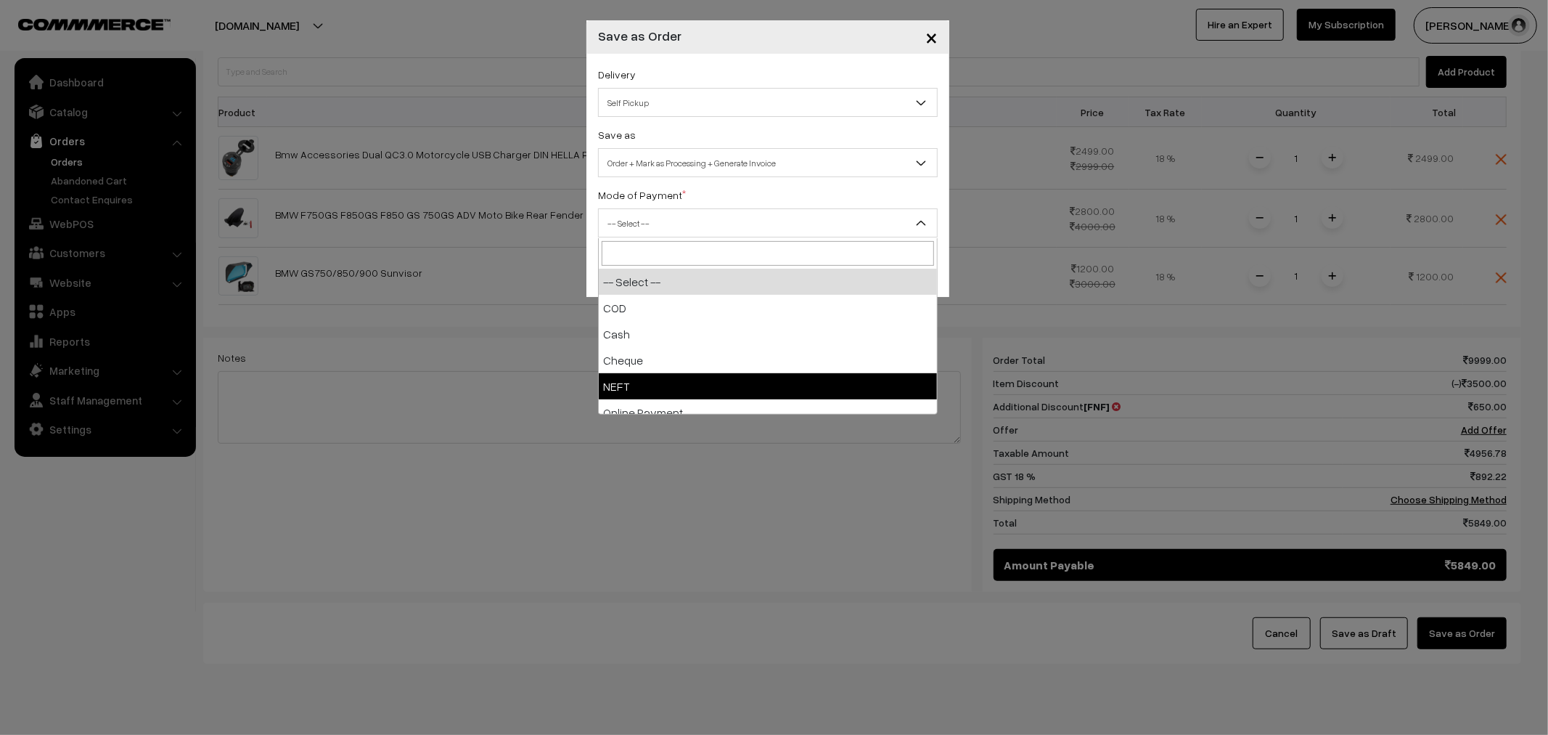
select select "4"
checkbox input "true"
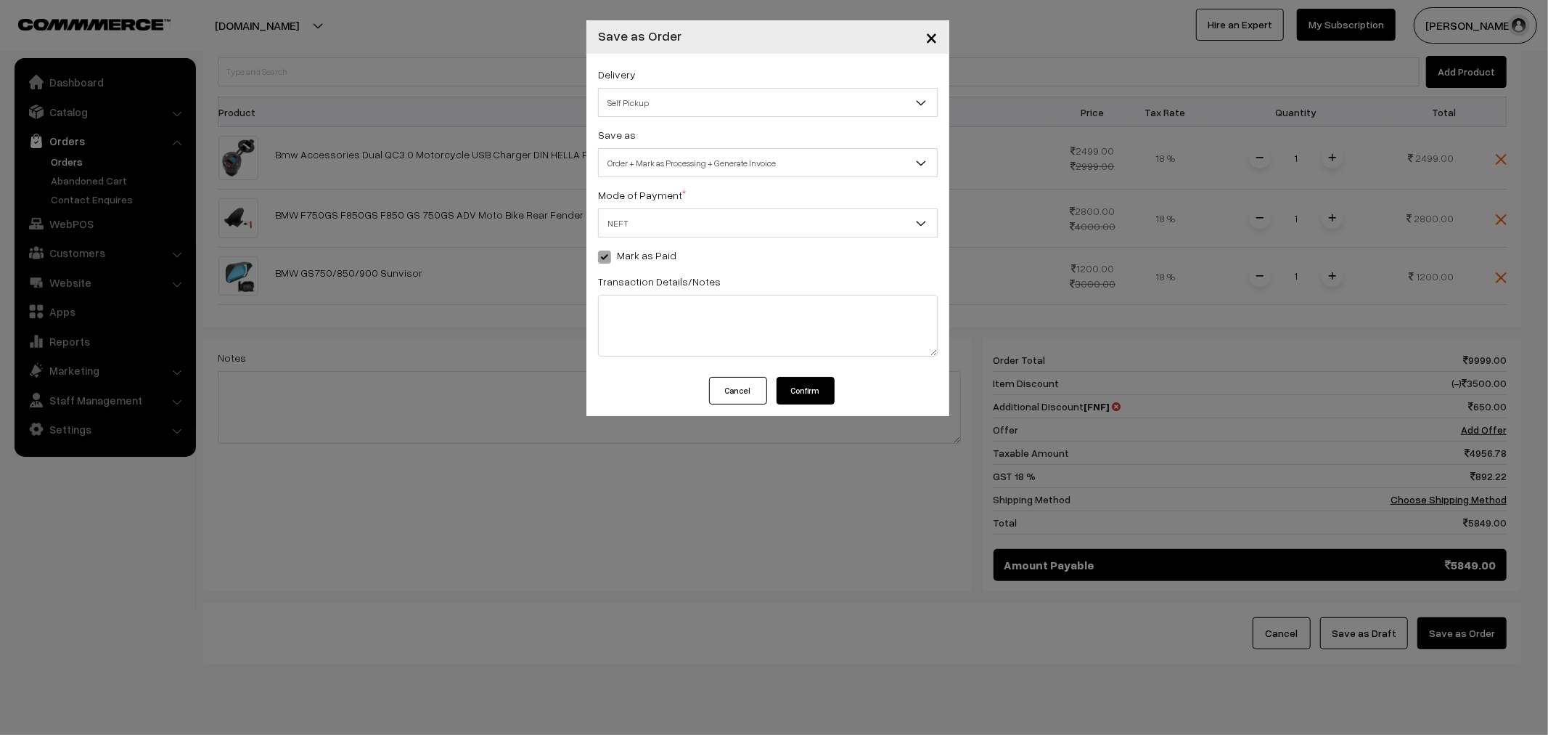
click at [821, 398] on button "Confirm" at bounding box center [806, 391] width 58 height 28
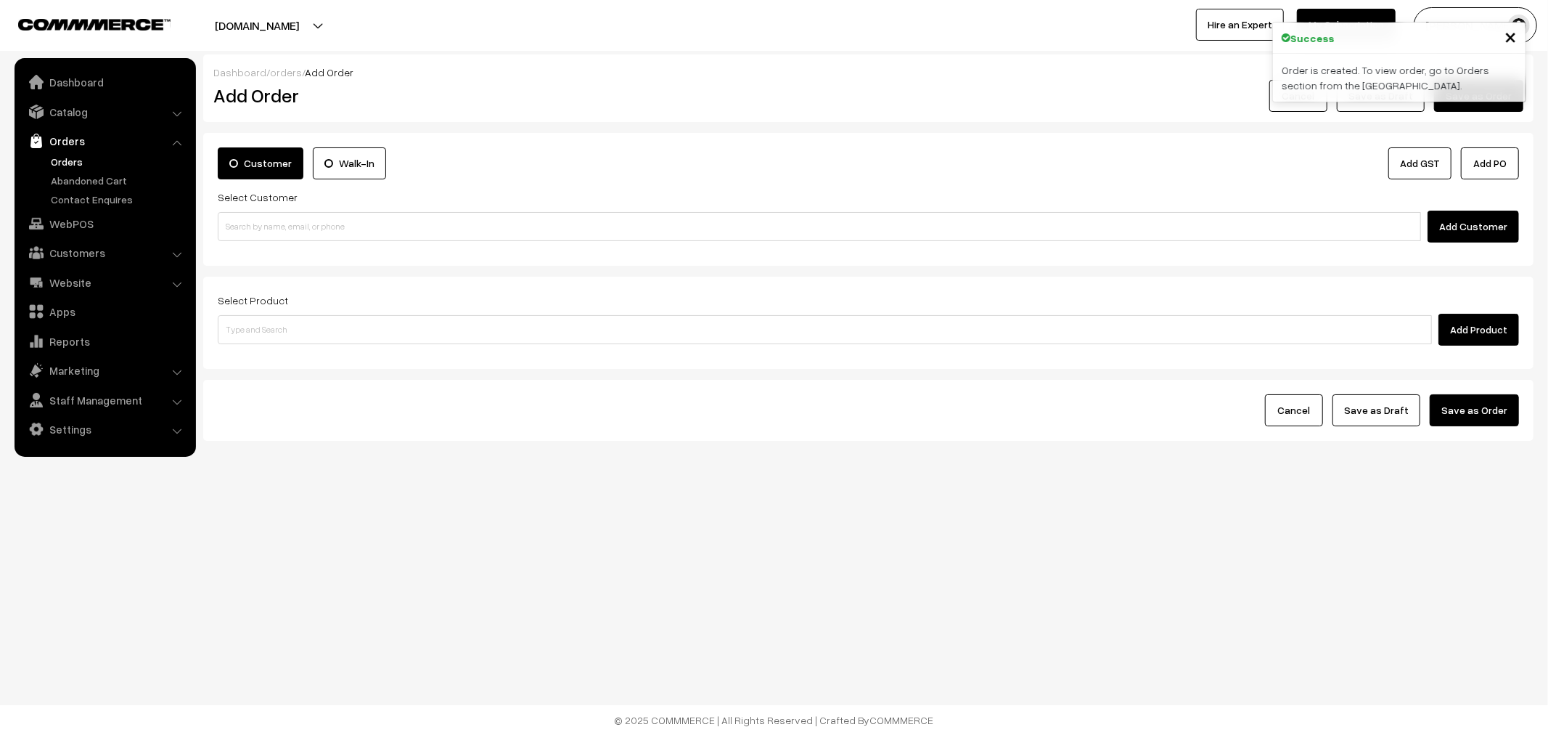
click at [81, 165] on link "Orders" at bounding box center [119, 161] width 144 height 15
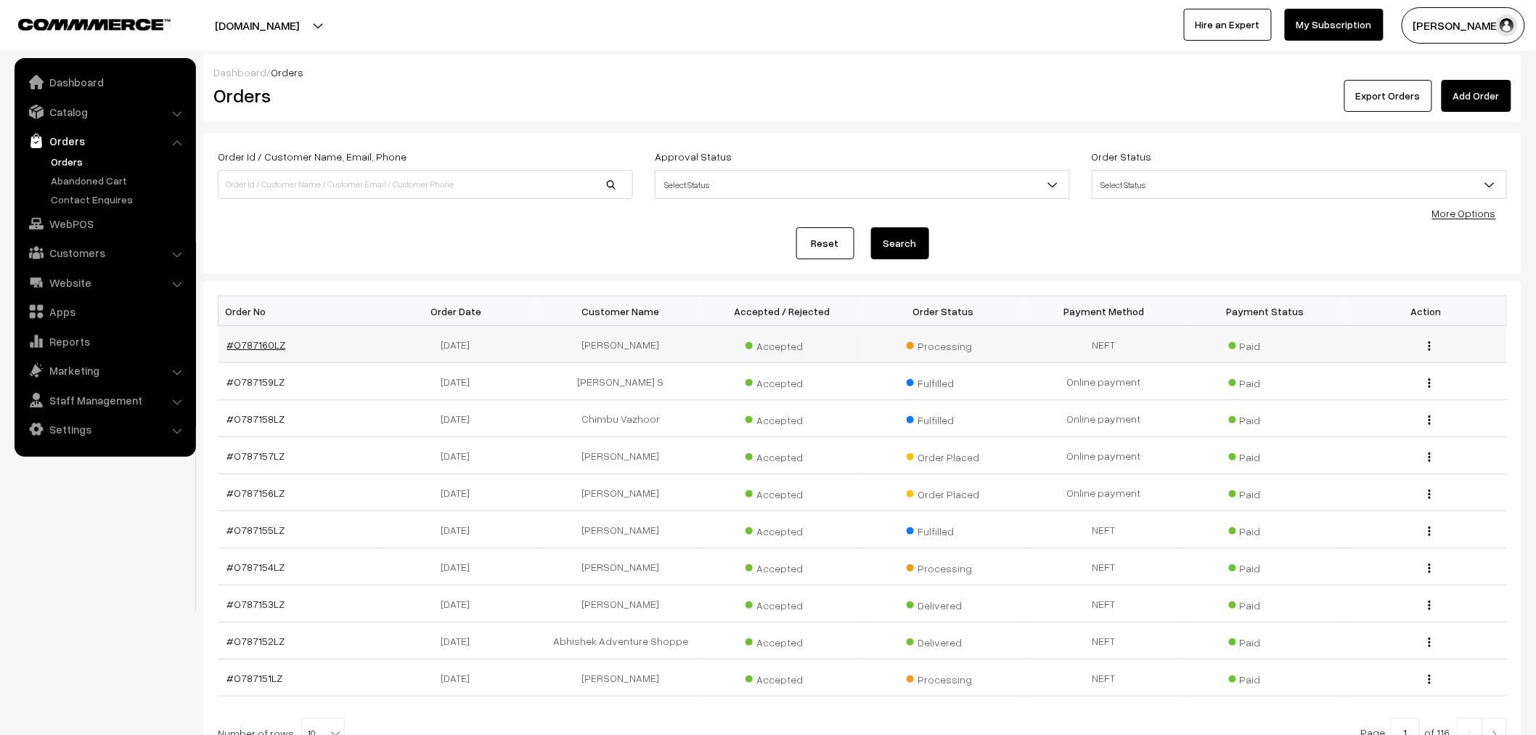
click at [256, 338] on link "#O787160LZ" at bounding box center [256, 344] width 59 height 12
click at [265, 347] on link "#O787160LZ" at bounding box center [256, 344] width 59 height 12
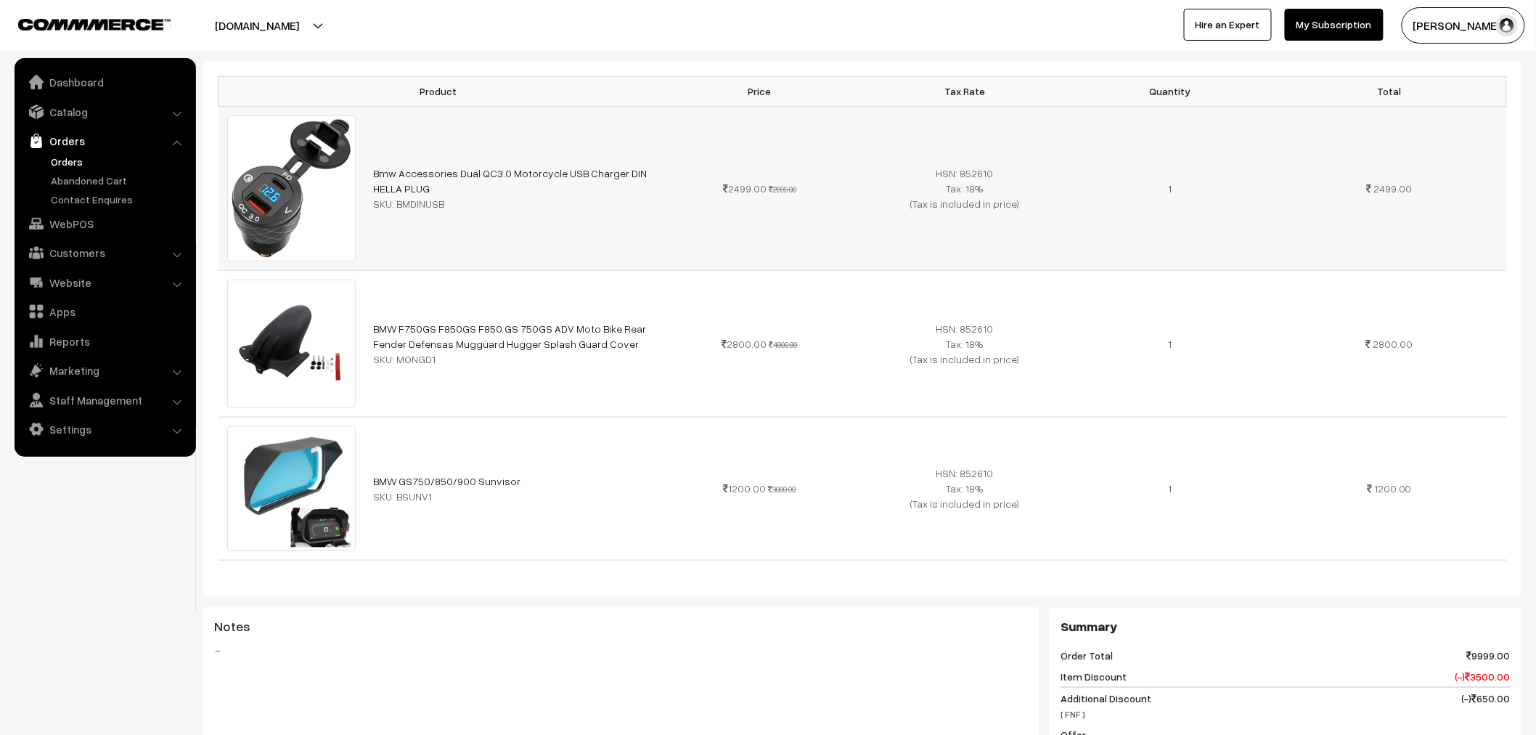
scroll to position [322, 0]
